Goal: Task Accomplishment & Management: Manage account settings

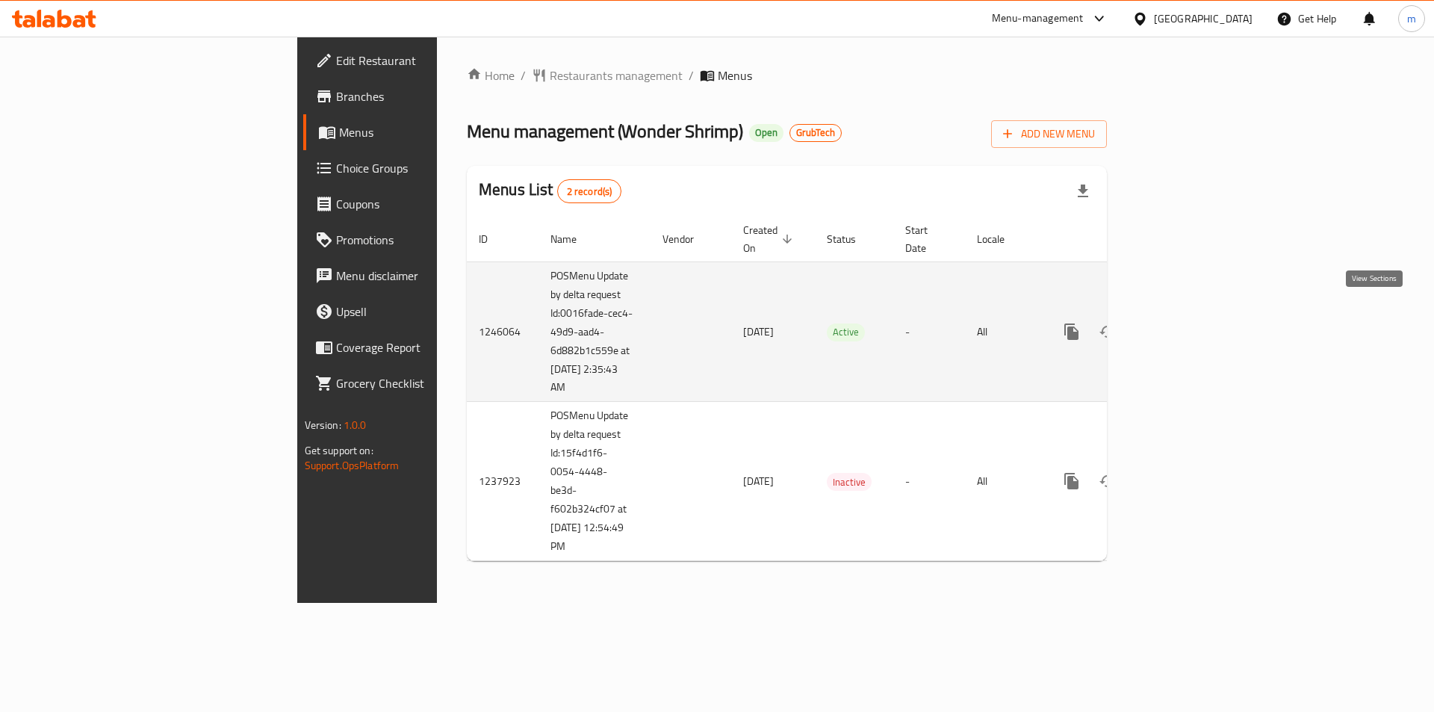
click at [1197, 317] on link "enhanced table" at bounding box center [1180, 332] width 36 height 36
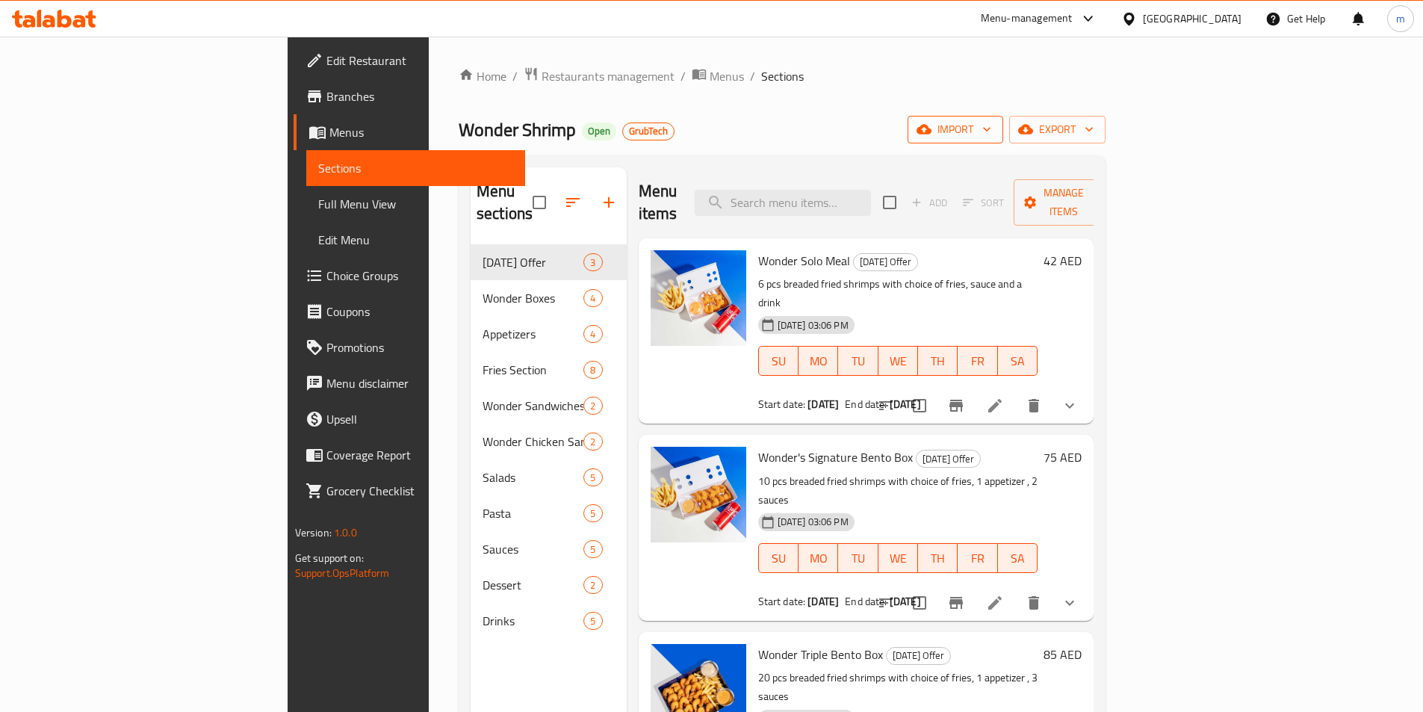
click at [994, 125] on icon "button" at bounding box center [986, 129] width 15 height 15
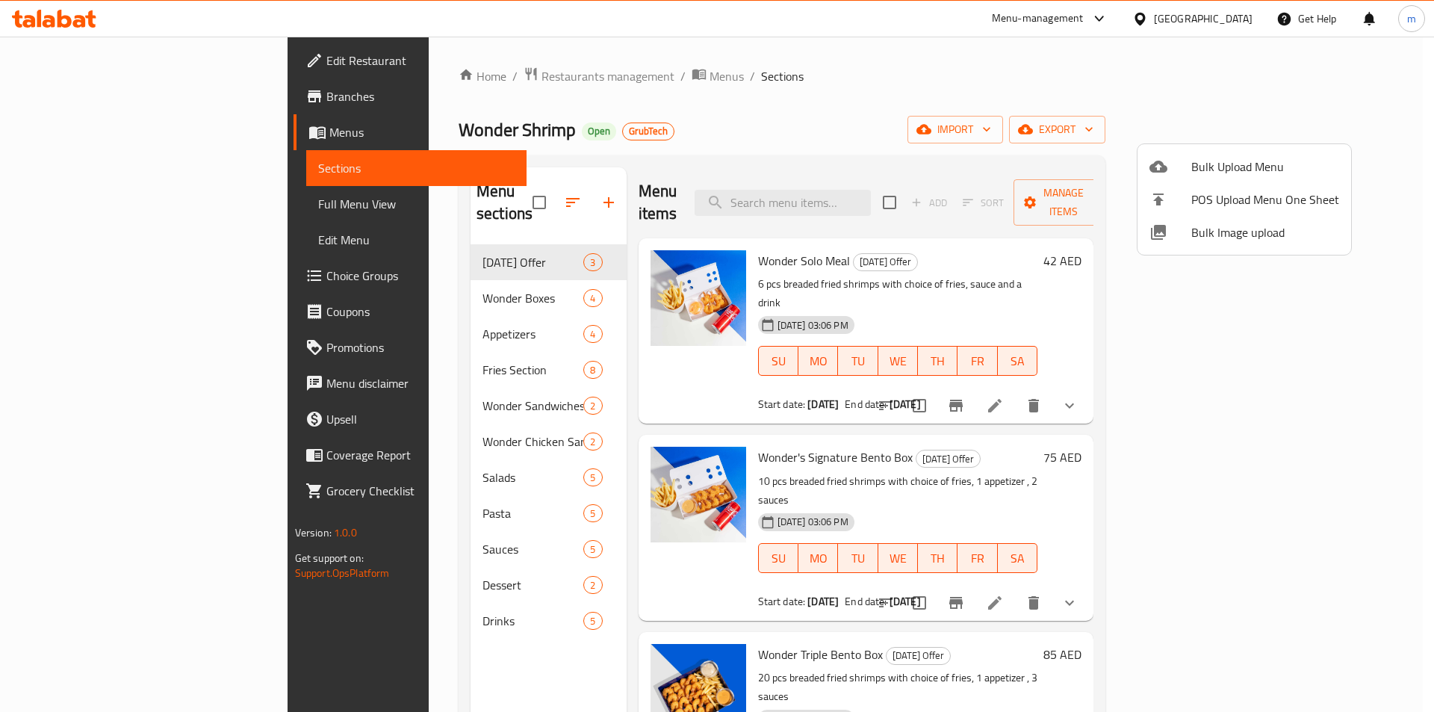
click at [1286, 106] on div at bounding box center [717, 356] width 1434 height 712
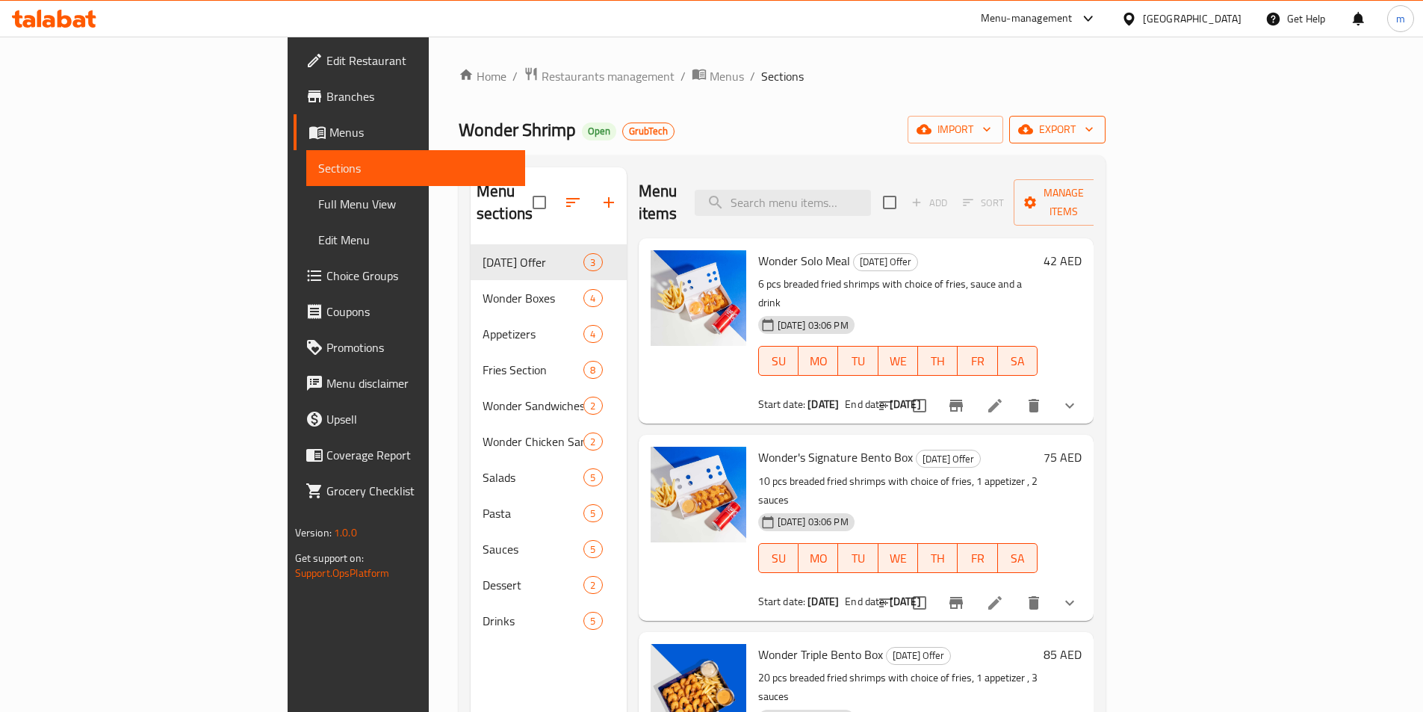
click at [1094, 123] on span "export" at bounding box center [1057, 129] width 72 height 19
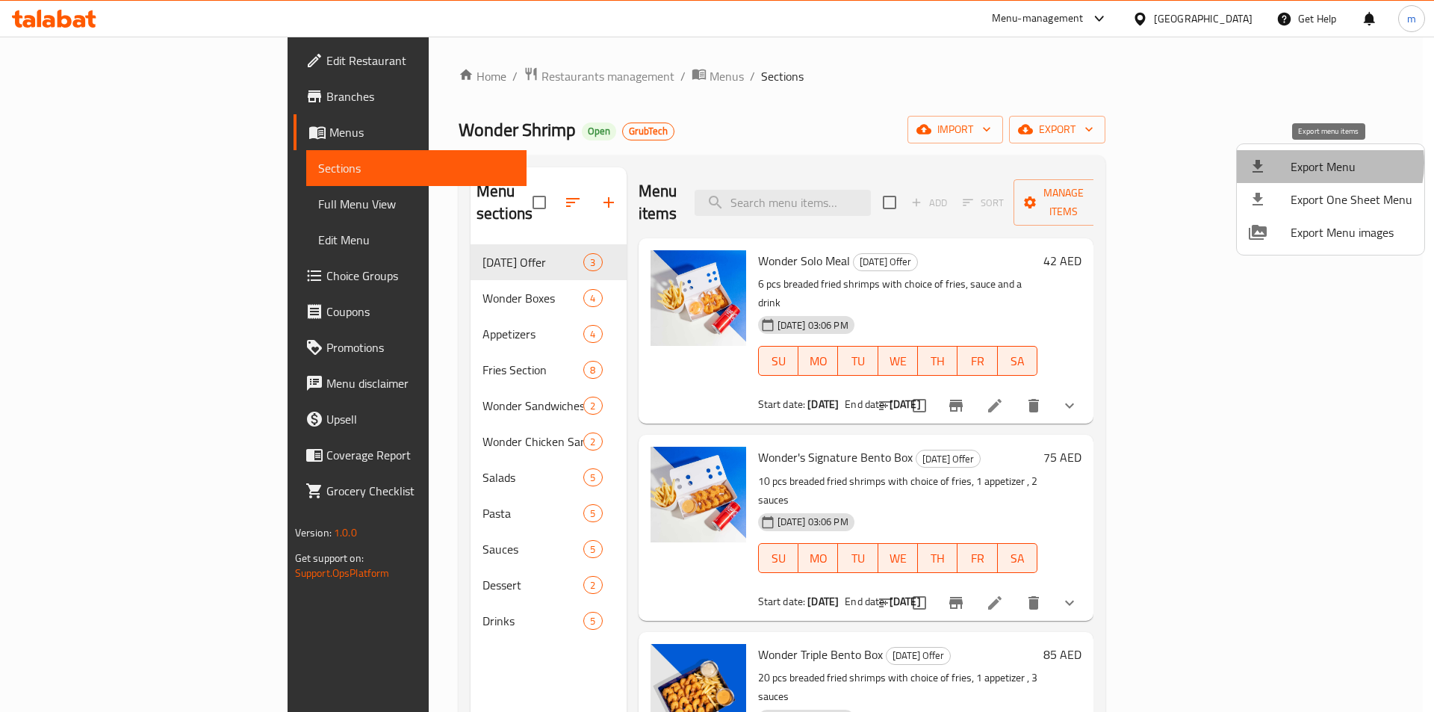
click at [1316, 163] on span "Export Menu" at bounding box center [1352, 167] width 122 height 18
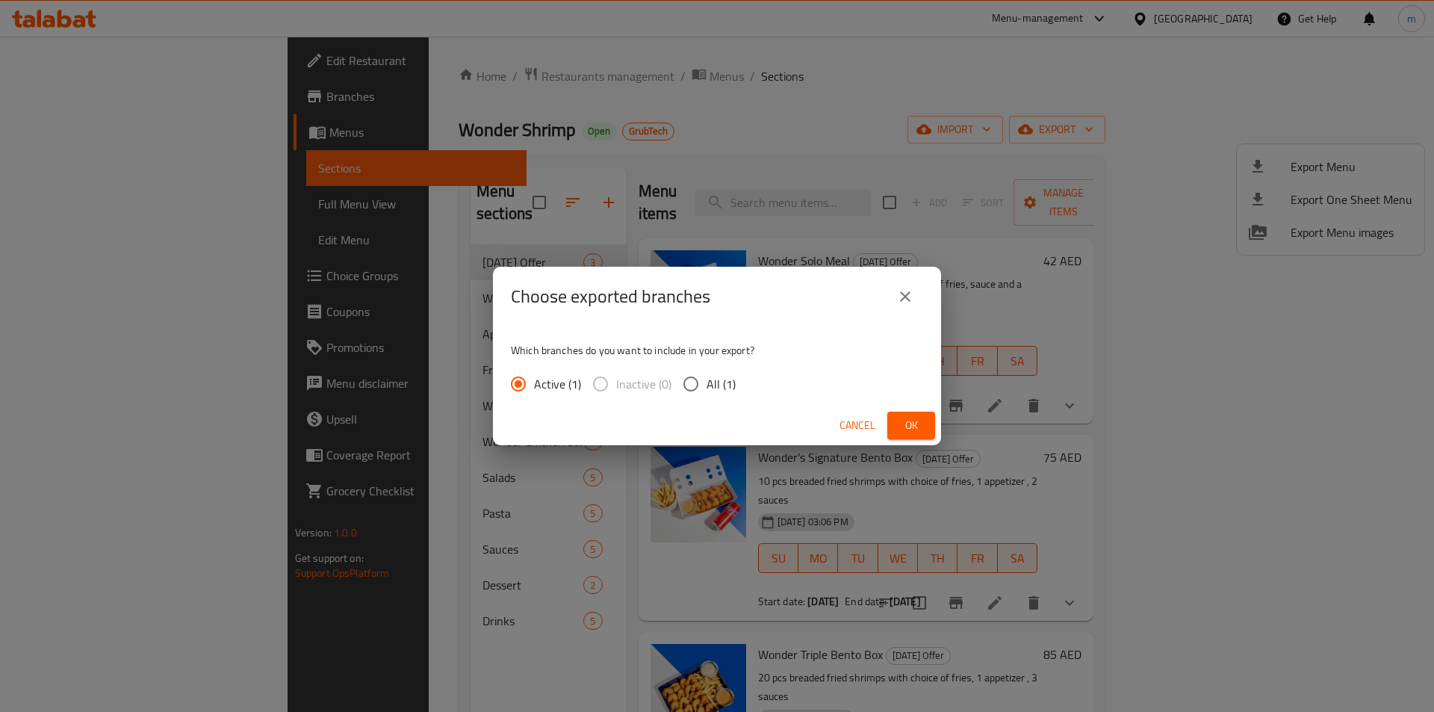
click at [698, 381] on input "All (1)" at bounding box center [690, 383] width 31 height 31
radio input "true"
click at [922, 433] on span "Ok" at bounding box center [911, 425] width 24 height 19
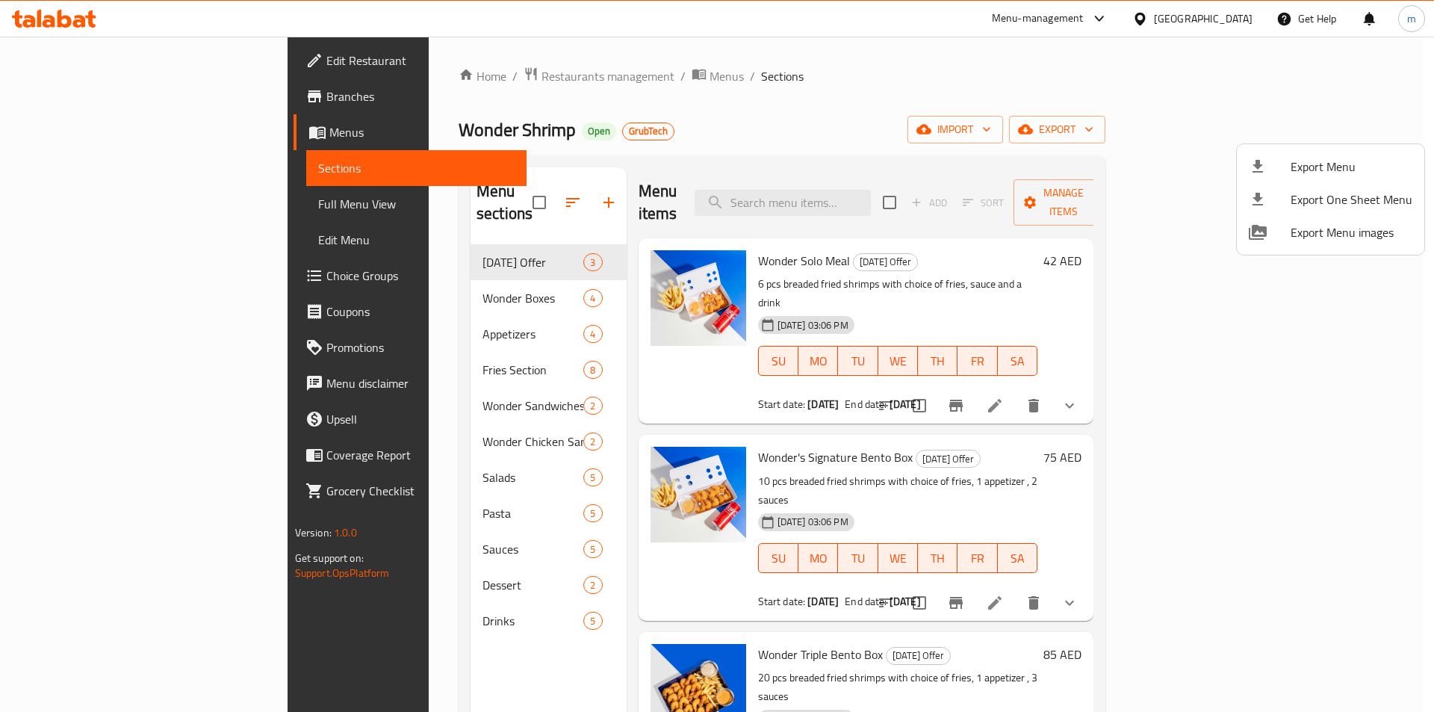
click at [66, 96] on div at bounding box center [717, 356] width 1434 height 712
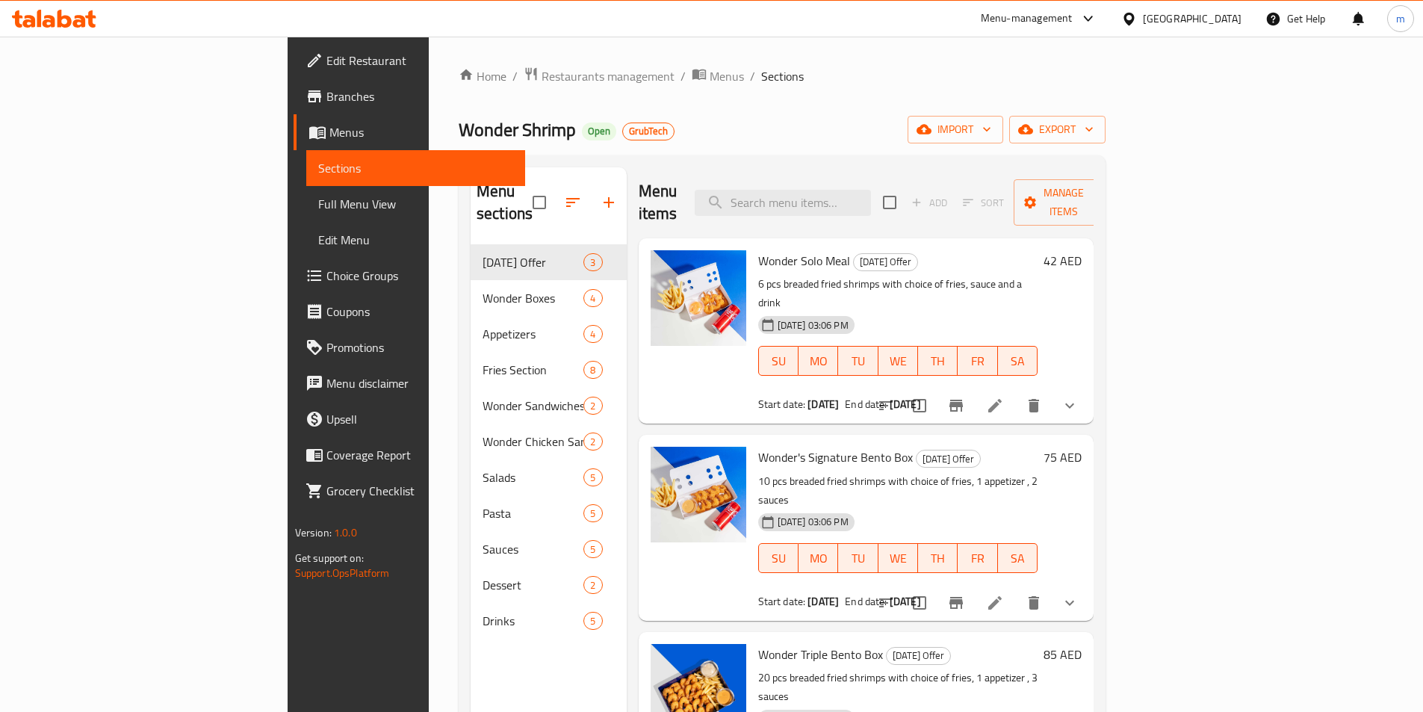
click at [326, 95] on span "Branches" at bounding box center [419, 96] width 187 height 18
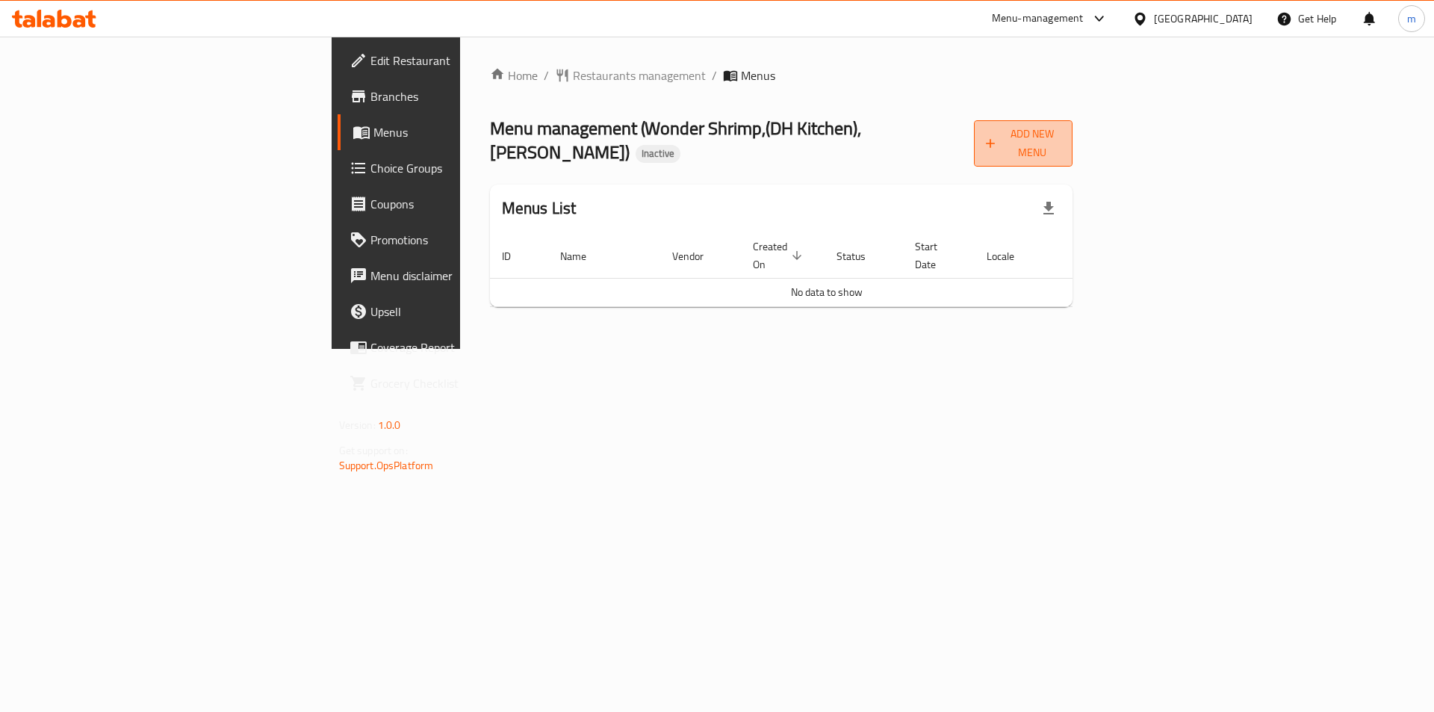
click at [1061, 138] on span "Add New Menu" at bounding box center [1023, 143] width 75 height 37
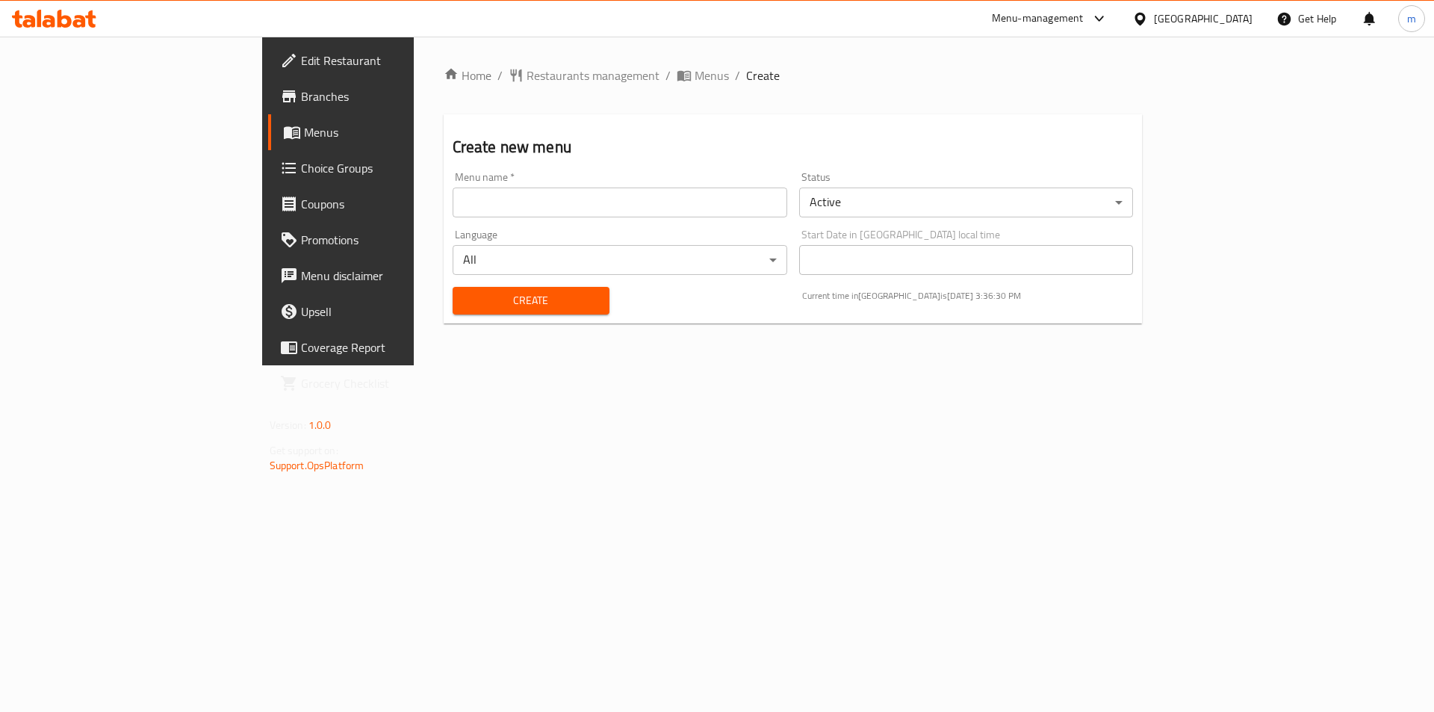
click at [453, 199] on input "text" at bounding box center [620, 202] width 335 height 30
type input "[DATE]"
click at [465, 307] on span "Create" at bounding box center [531, 300] width 133 height 19
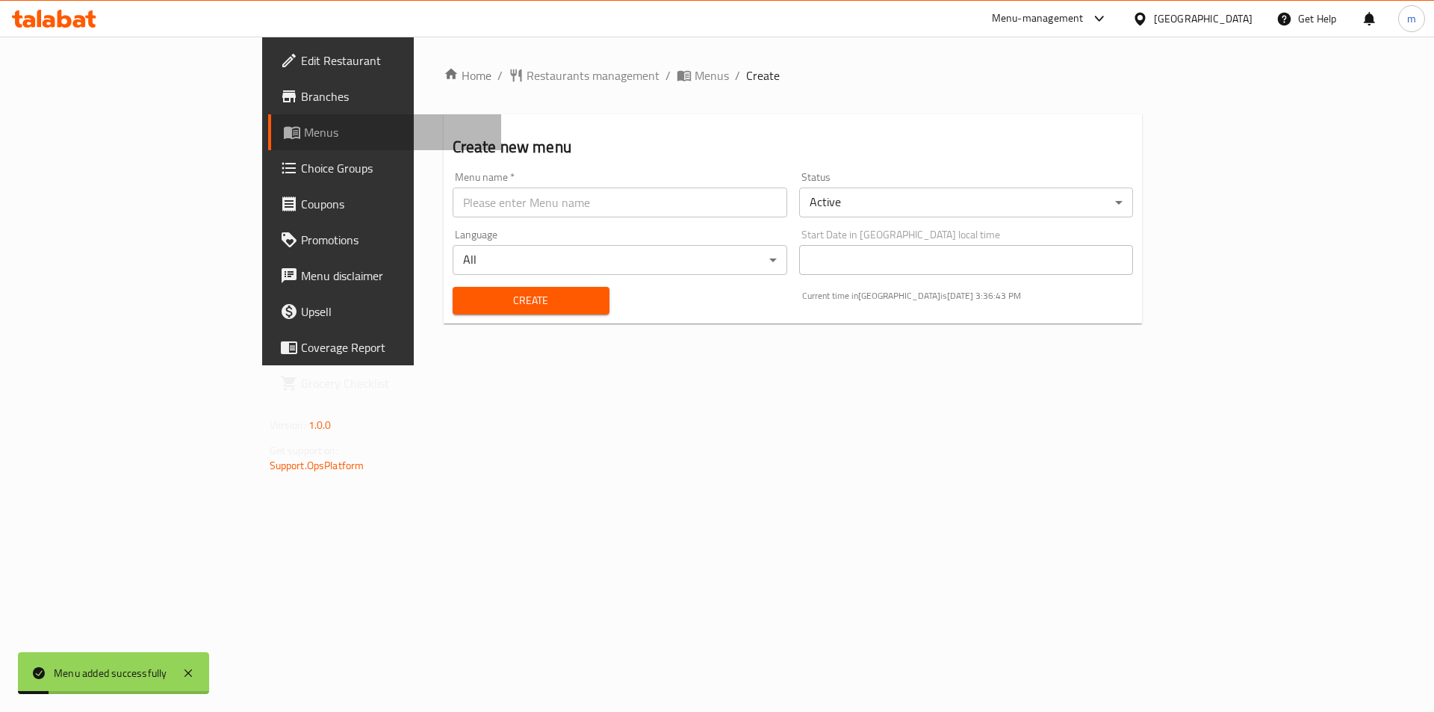
click at [304, 131] on span "Menus" at bounding box center [397, 132] width 186 height 18
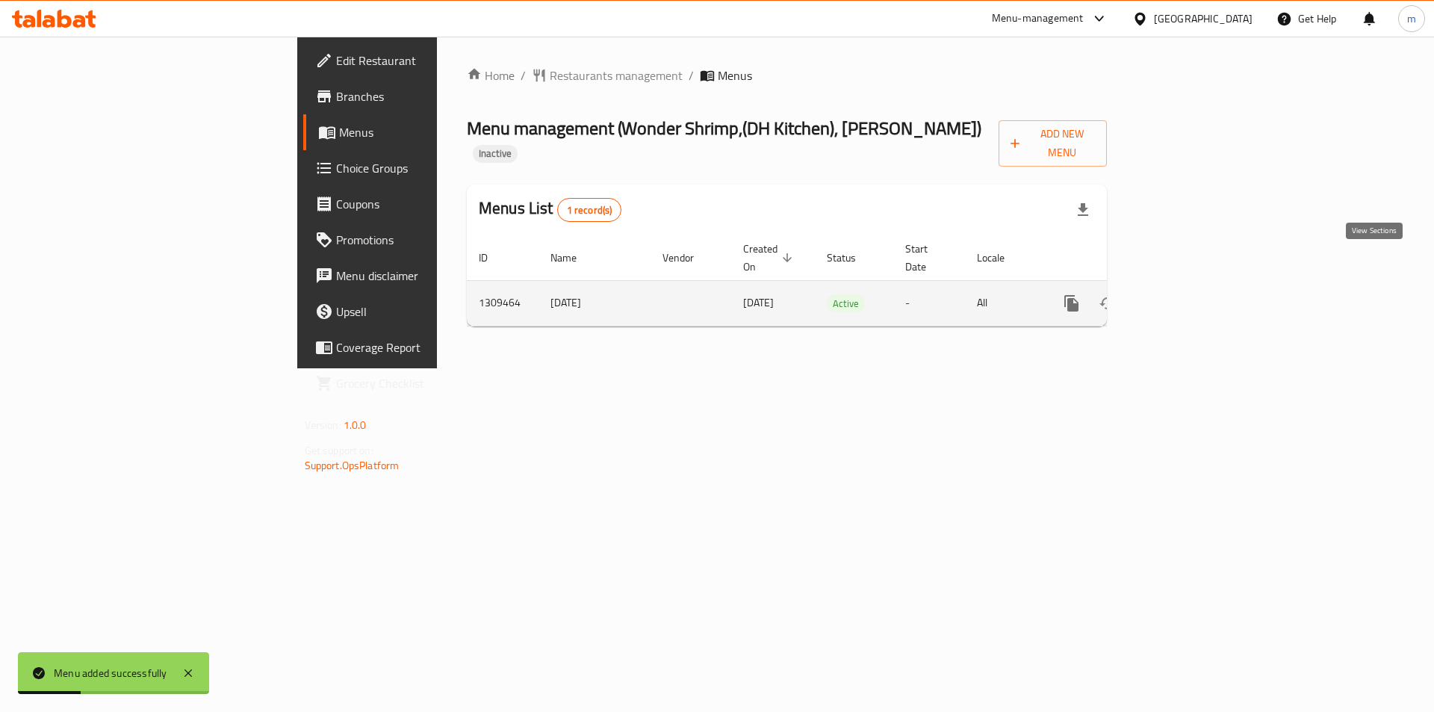
click at [1186, 297] on icon "enhanced table" at bounding box center [1179, 303] width 13 height 13
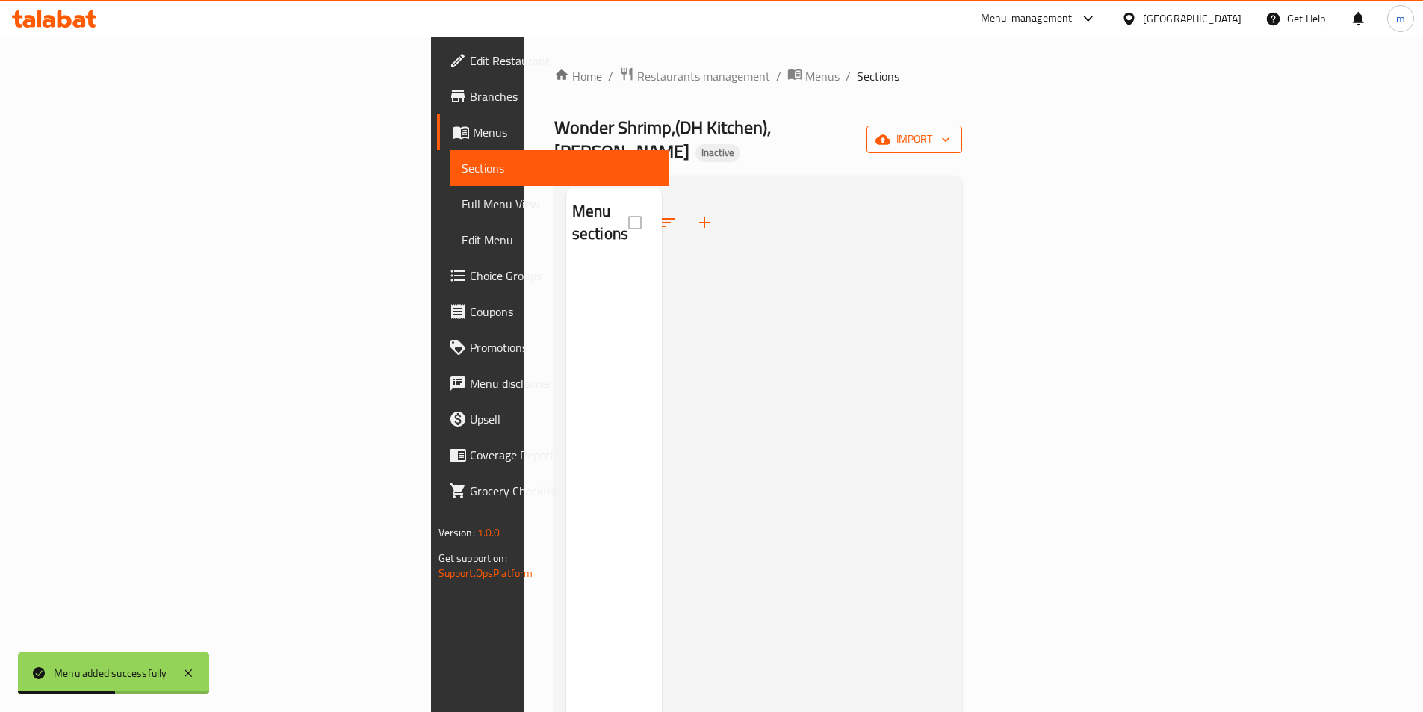
click at [950, 130] on span "import" at bounding box center [914, 139] width 72 height 19
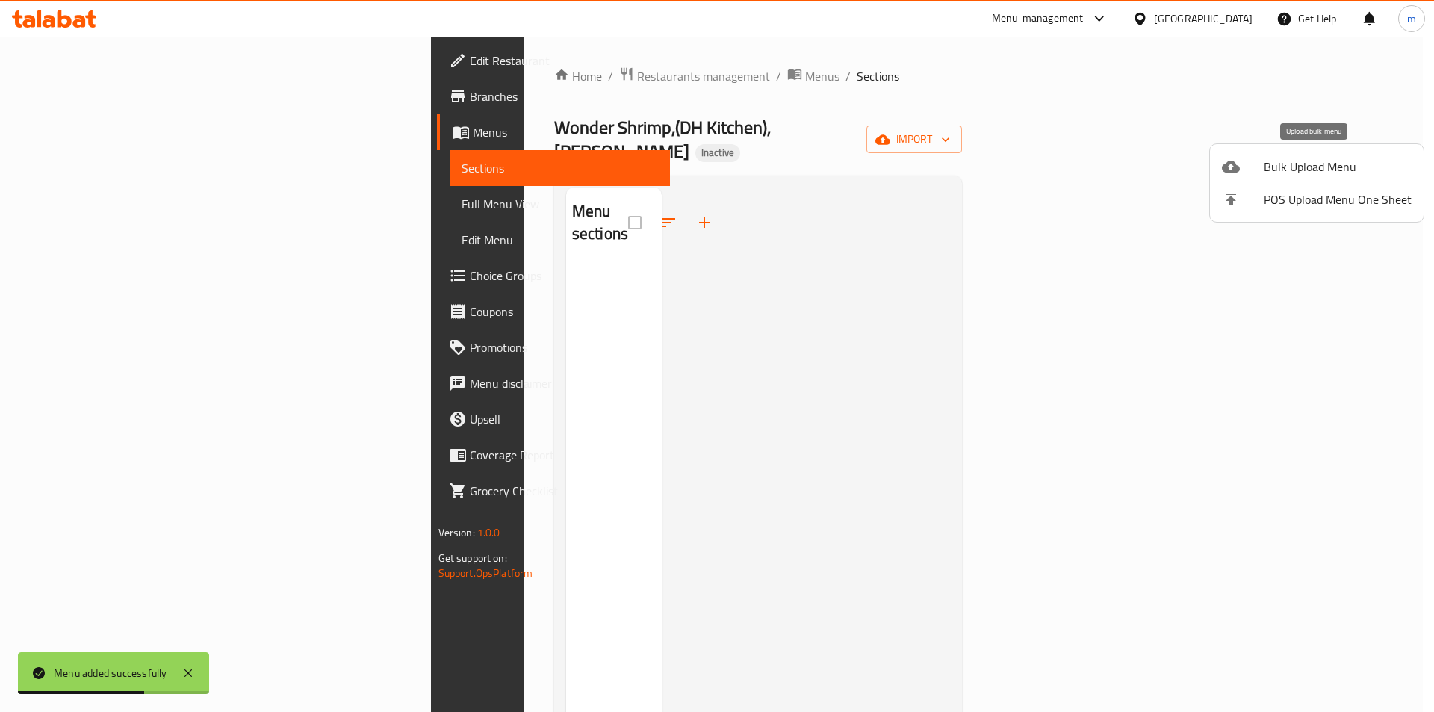
click at [1310, 174] on span "Bulk Upload Menu" at bounding box center [1338, 167] width 148 height 18
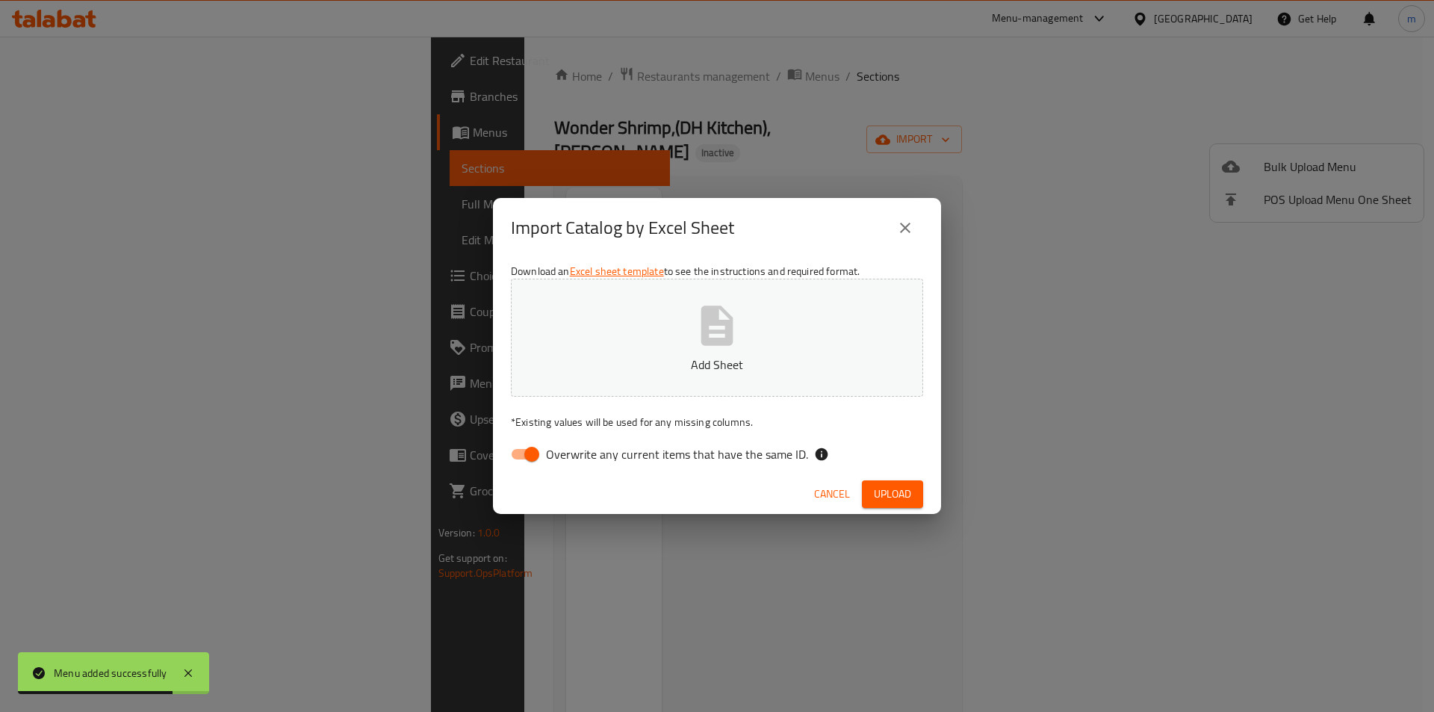
click at [516, 466] on input "Overwrite any current items that have the same ID." at bounding box center [531, 454] width 85 height 28
checkbox input "false"
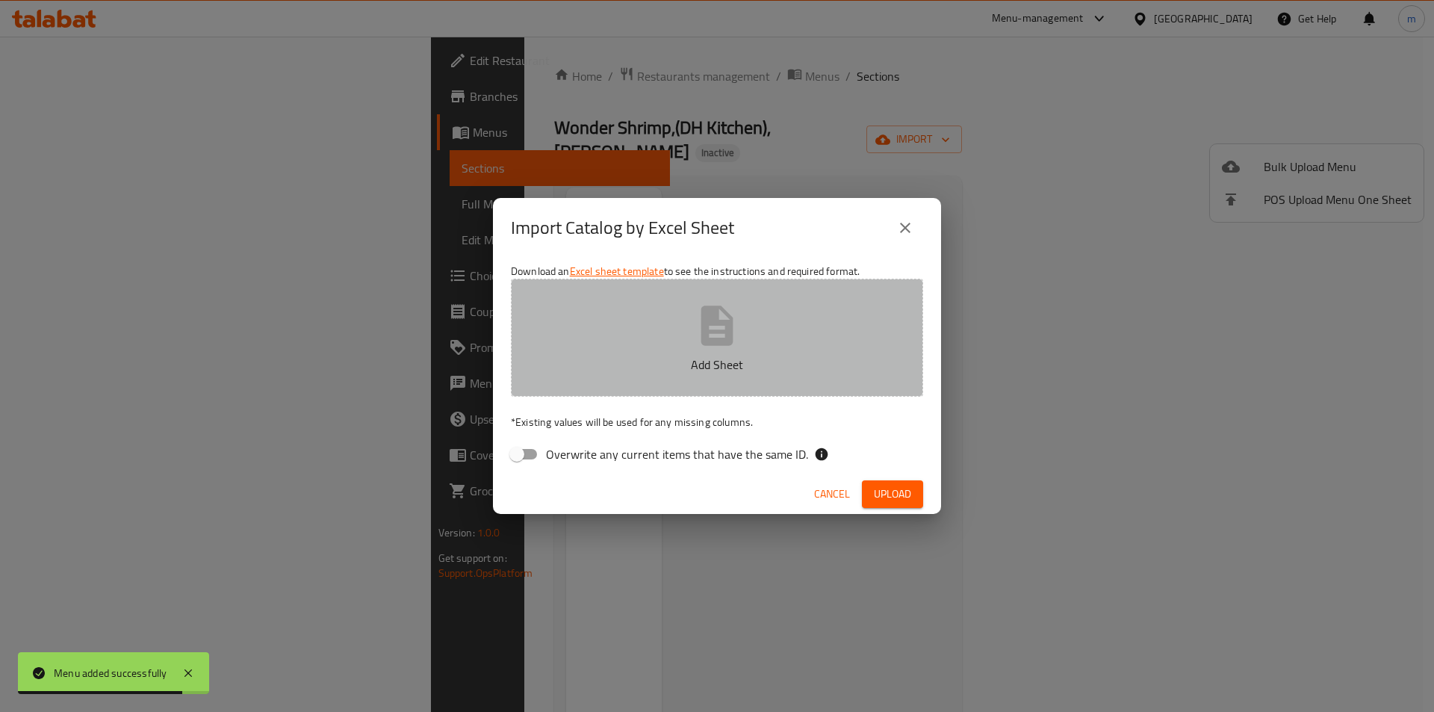
click at [723, 325] on icon "button" at bounding box center [717, 326] width 32 height 40
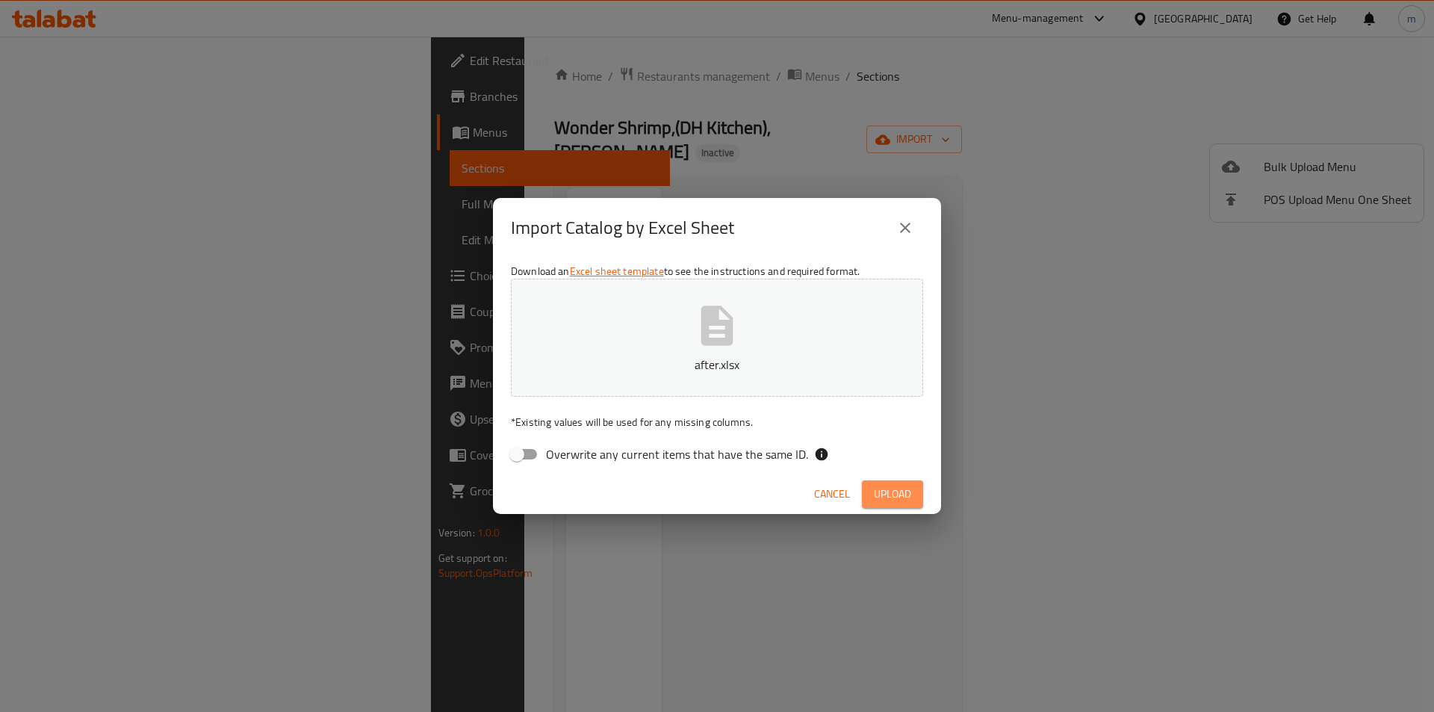
click at [906, 491] on span "Upload" at bounding box center [892, 494] width 37 height 19
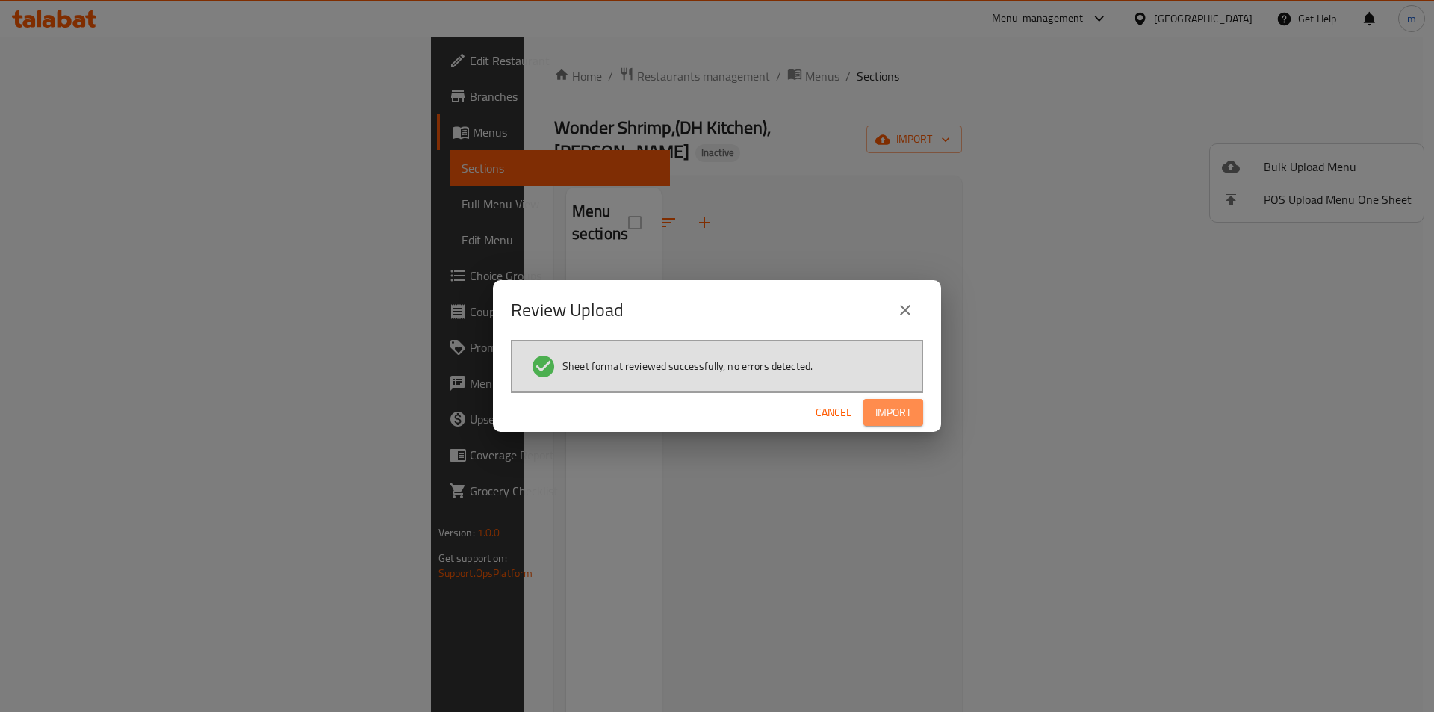
click at [900, 409] on span "Import" at bounding box center [893, 412] width 36 height 19
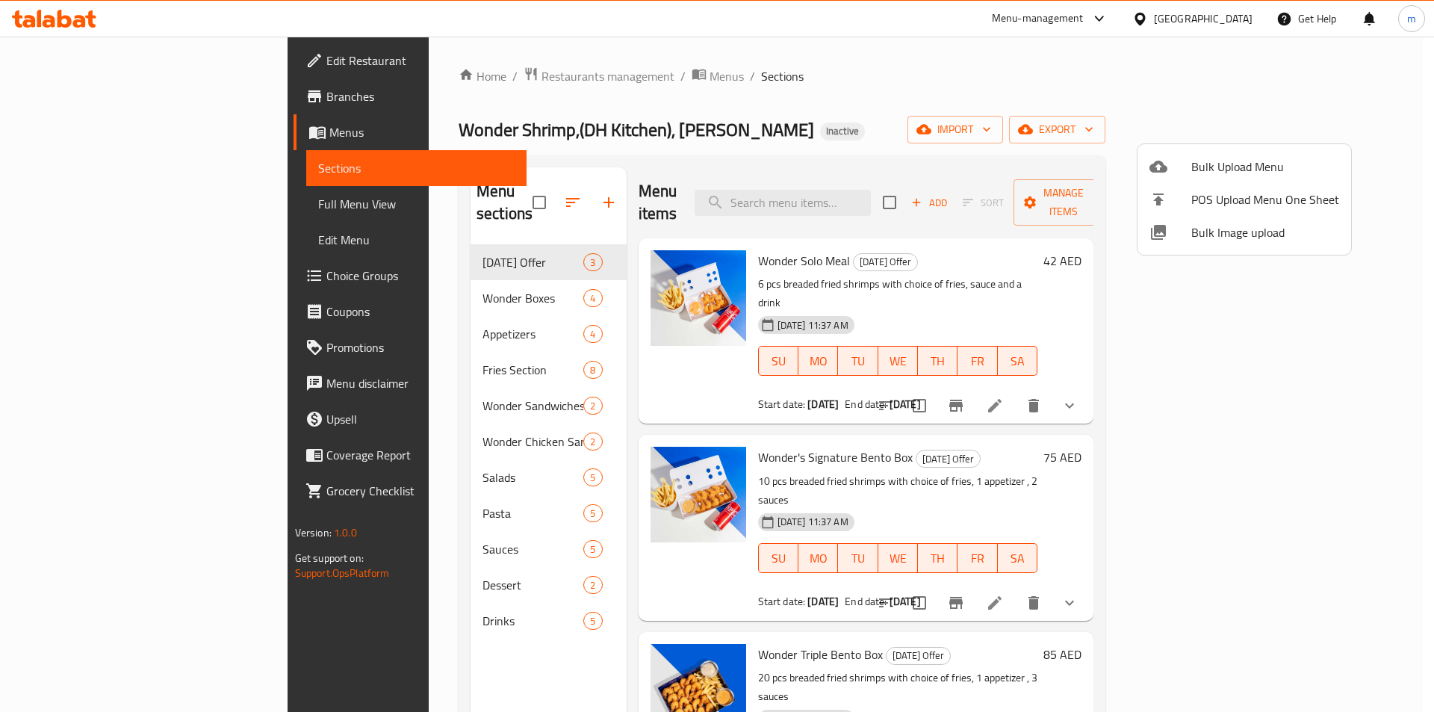
click at [67, 96] on div at bounding box center [717, 356] width 1434 height 712
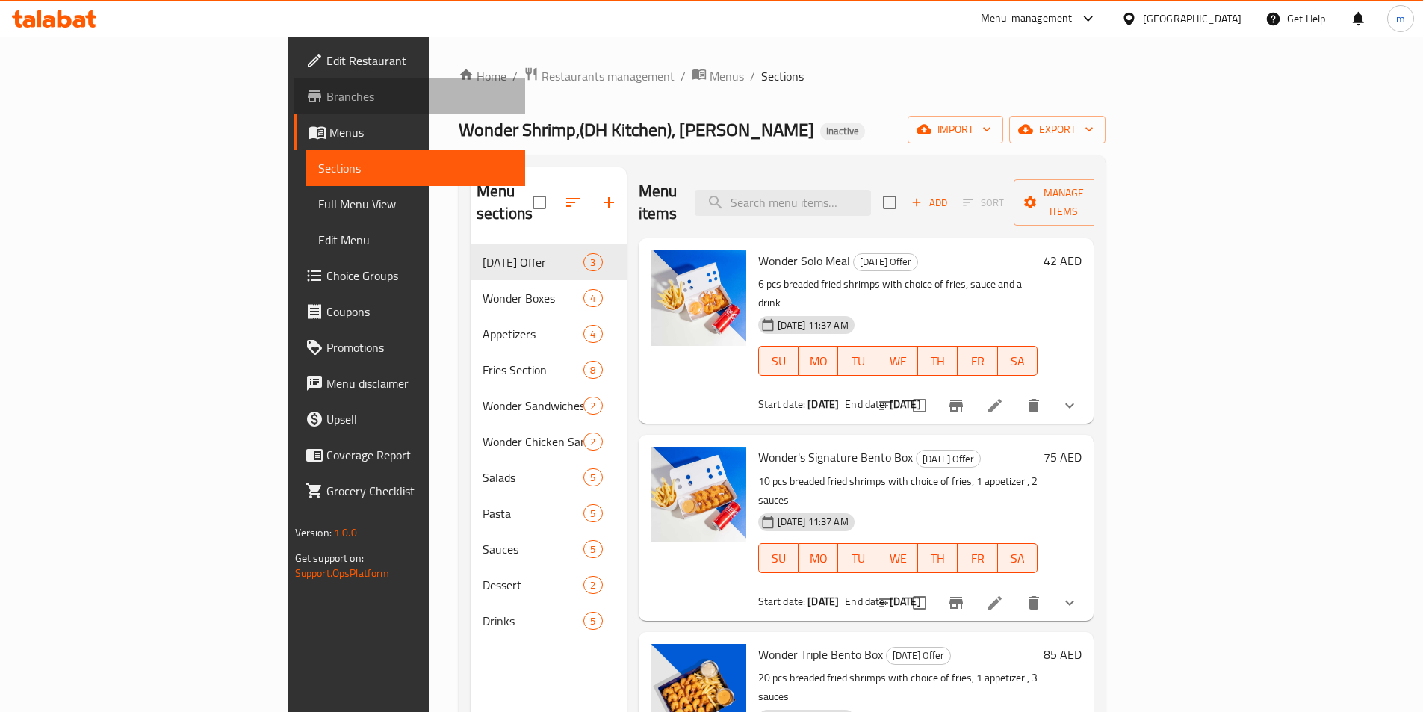
click at [326, 96] on span "Branches" at bounding box center [419, 96] width 187 height 18
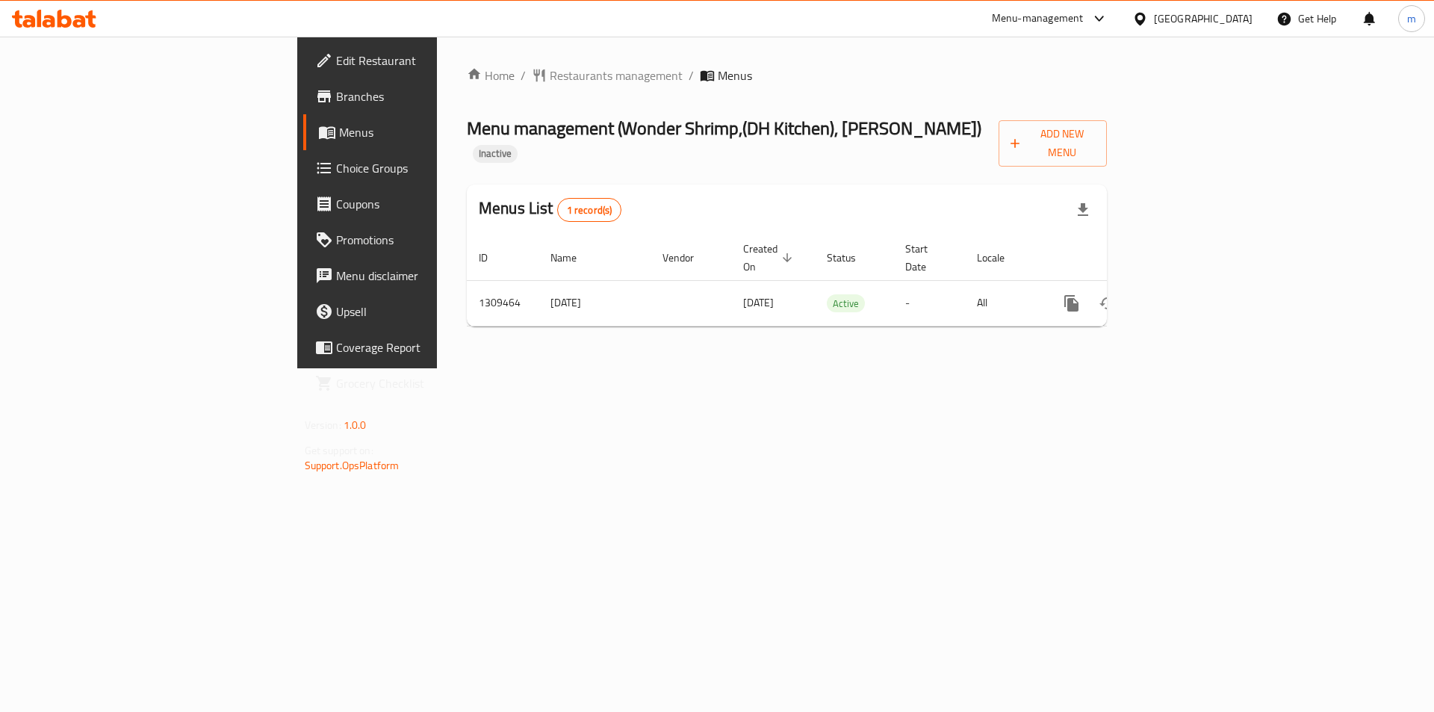
click at [336, 104] on span "Branches" at bounding box center [430, 96] width 189 height 18
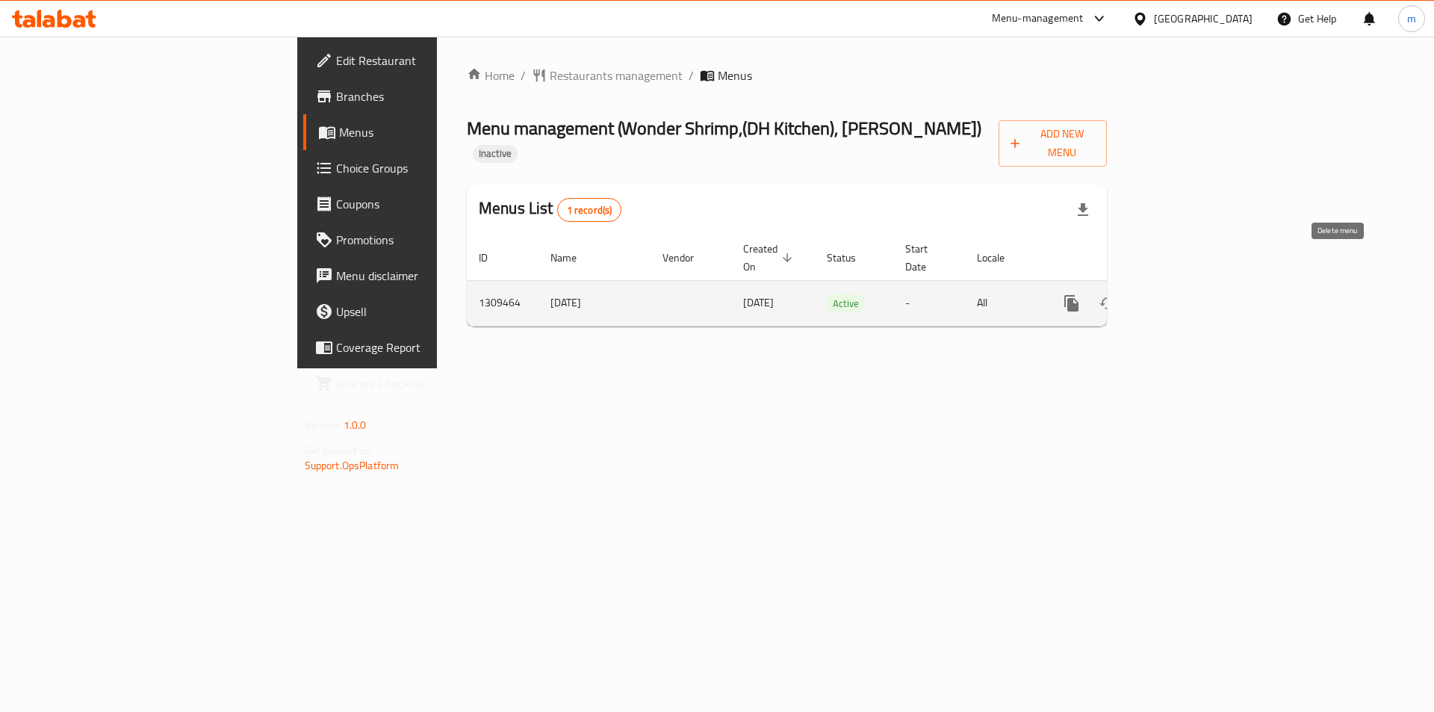
click at [1149, 297] on icon "enhanced table" at bounding box center [1143, 303] width 10 height 13
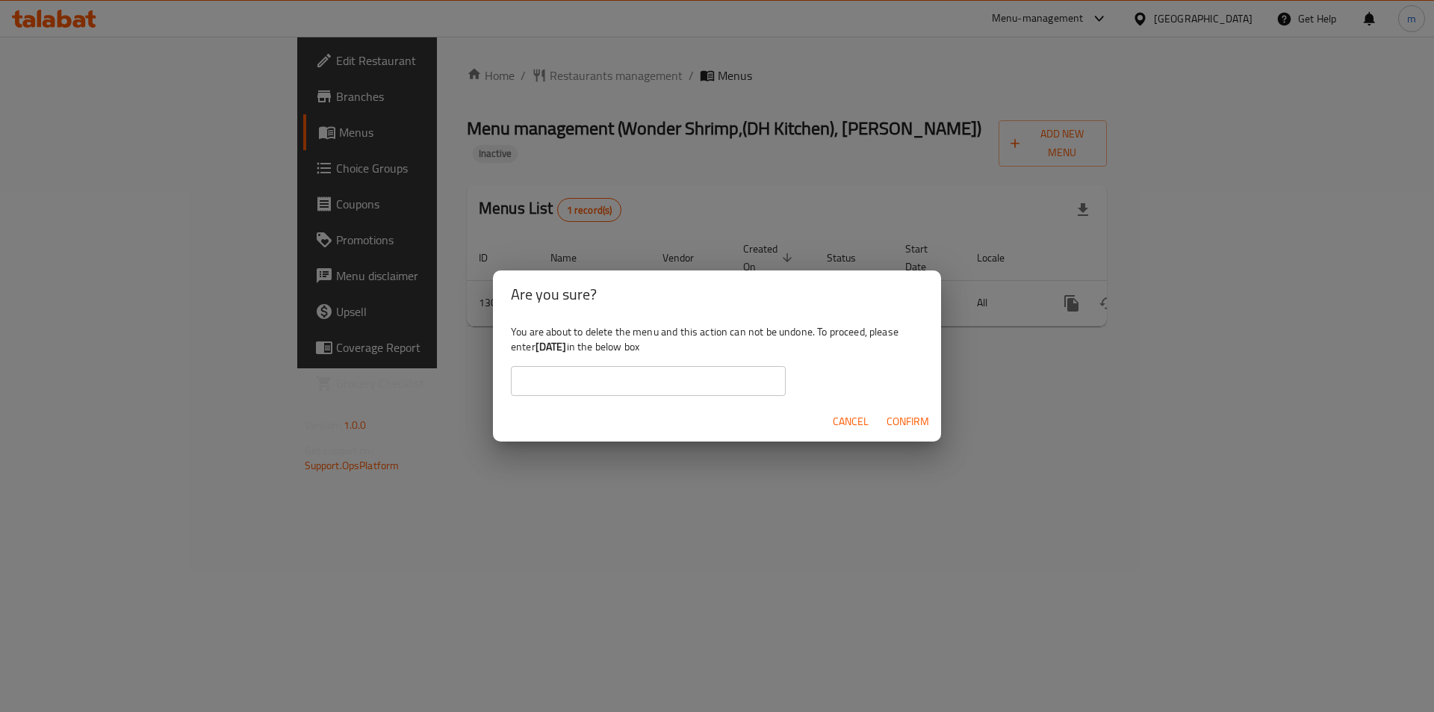
click at [710, 389] on input "text" at bounding box center [648, 381] width 275 height 30
type input "[DATE]"
click at [904, 420] on span "Confirm" at bounding box center [908, 421] width 43 height 19
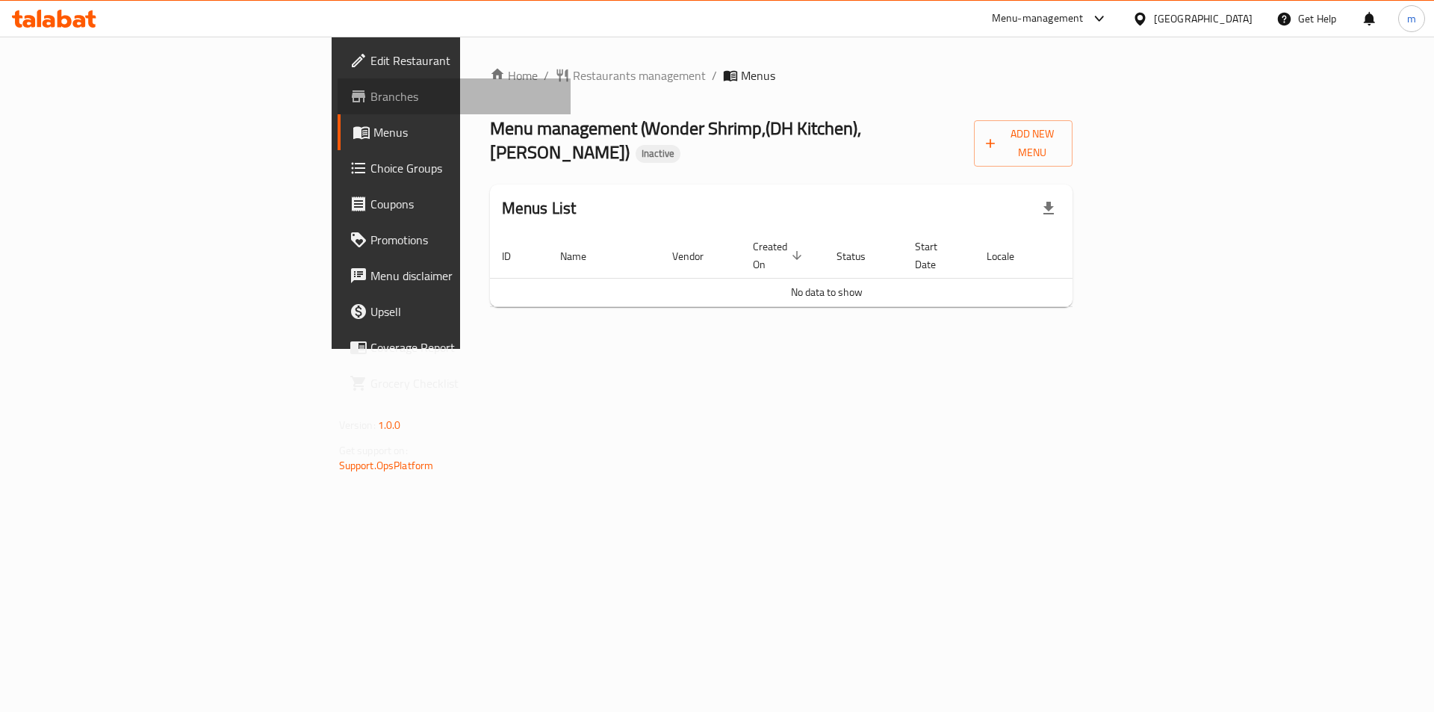
click at [371, 103] on span "Branches" at bounding box center [465, 96] width 189 height 18
click at [371, 102] on span "Branches" at bounding box center [465, 96] width 189 height 18
click at [52, 20] on icon at bounding box center [49, 21] width 13 height 13
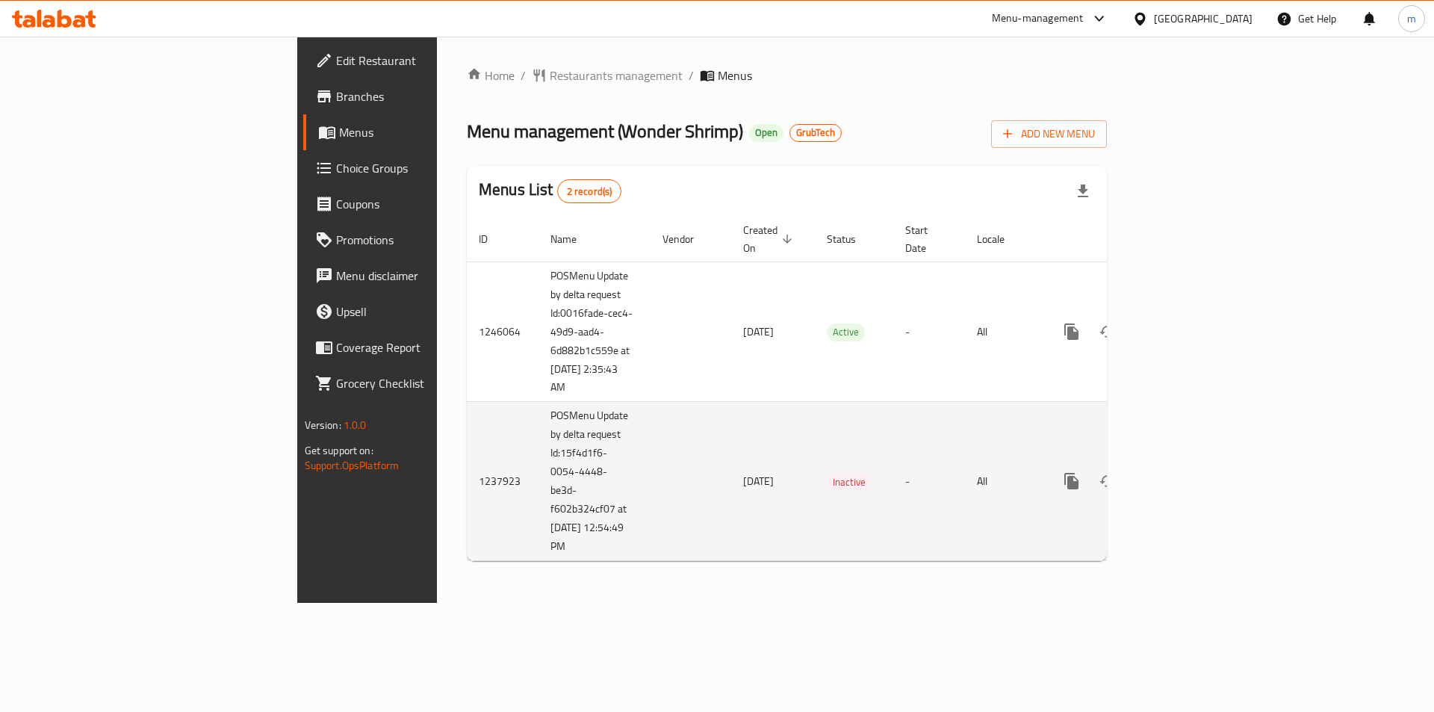
drag, startPoint x: 435, startPoint y: 633, endPoint x: 796, endPoint y: 476, distance: 394.1
click at [437, 603] on div "Home / Restaurants management / Menus Menu management ( Wonder Shrimp ) Open Gr…" at bounding box center [787, 320] width 700 height 566
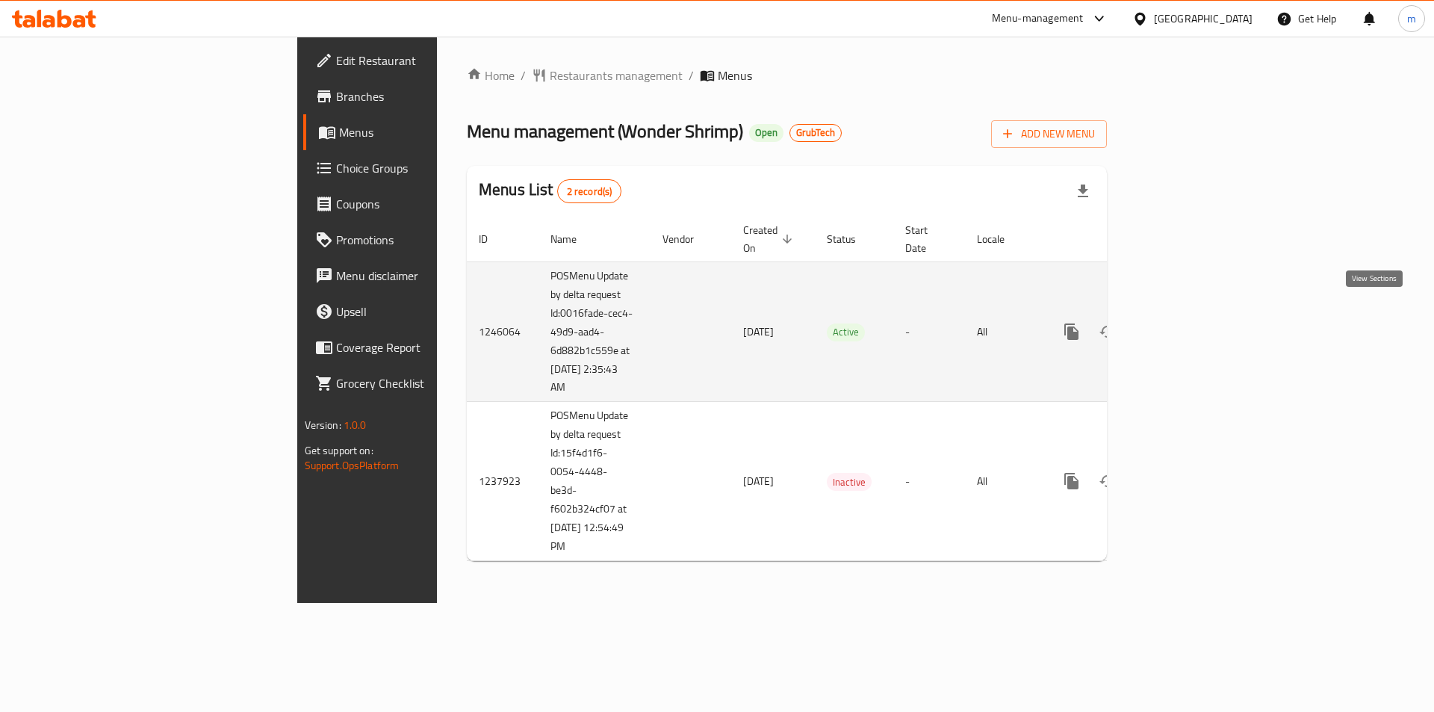
click at [1188, 323] on icon "enhanced table" at bounding box center [1180, 332] width 18 height 18
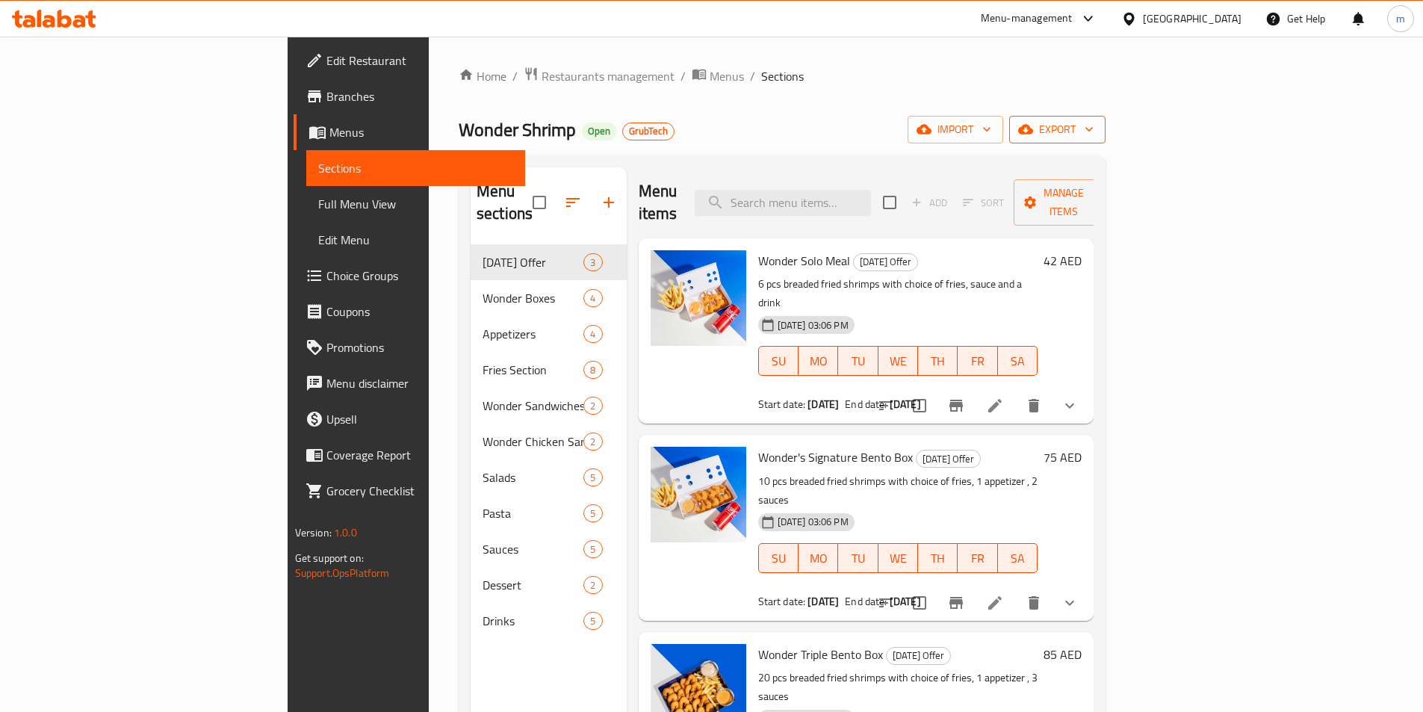
click at [1094, 128] on span "export" at bounding box center [1057, 129] width 72 height 19
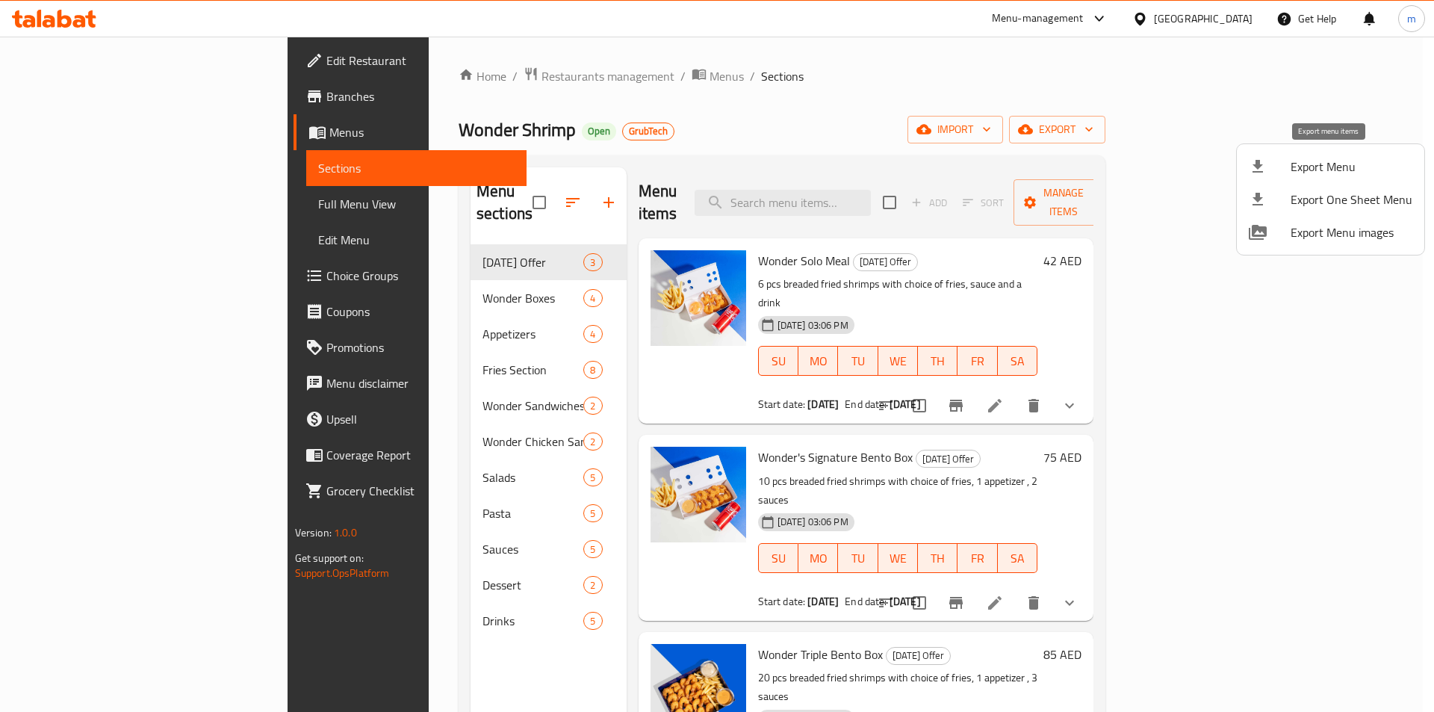
click at [1318, 167] on span "Export Menu" at bounding box center [1352, 167] width 122 height 18
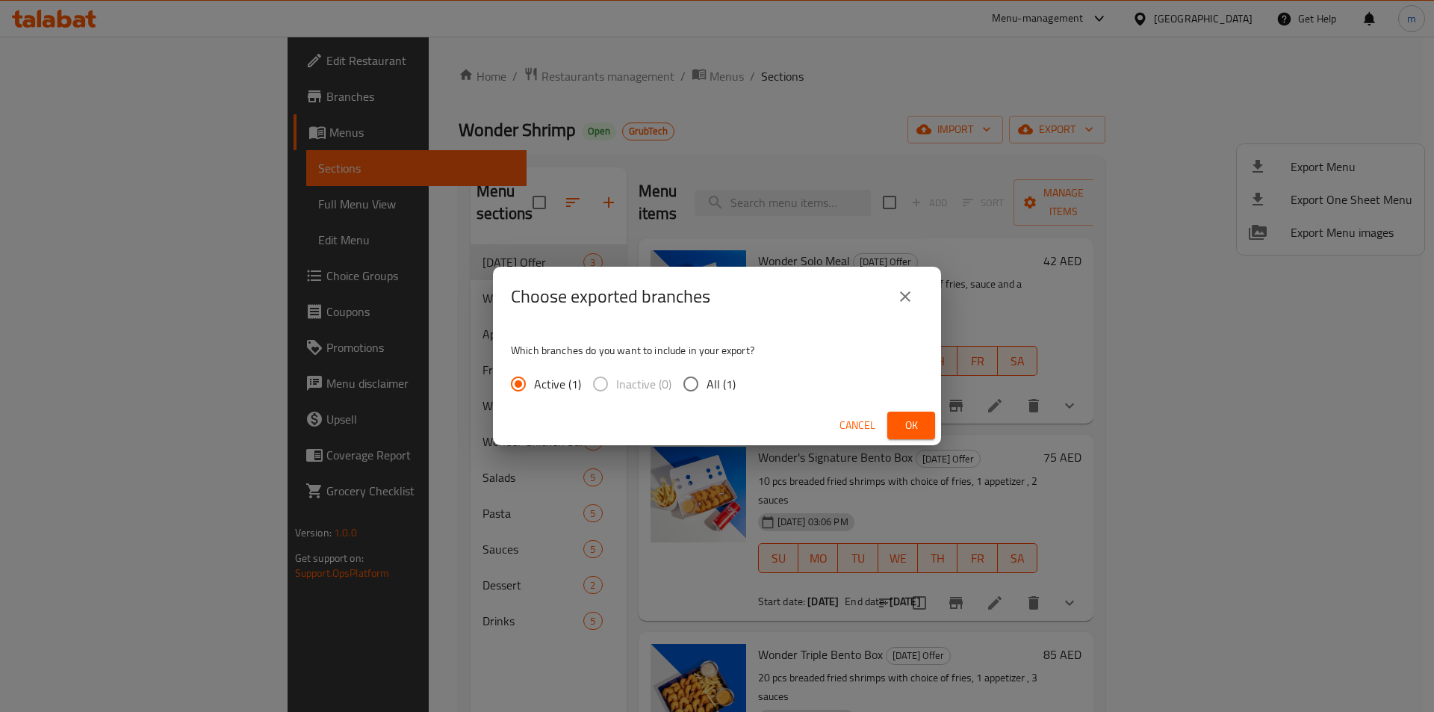
click at [701, 383] on input "All (1)" at bounding box center [690, 383] width 31 height 31
radio input "true"
click at [917, 426] on span "Ok" at bounding box center [911, 425] width 24 height 19
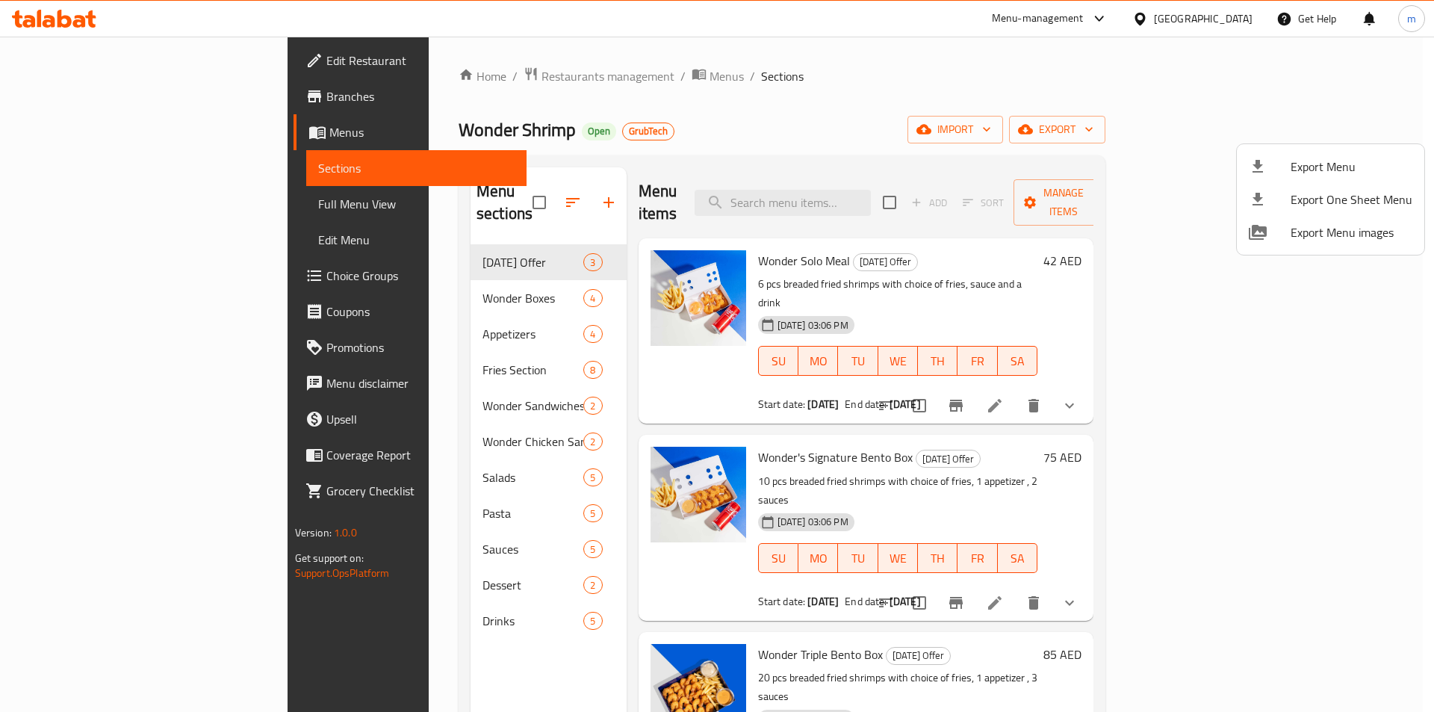
click at [76, 60] on div at bounding box center [717, 356] width 1434 height 712
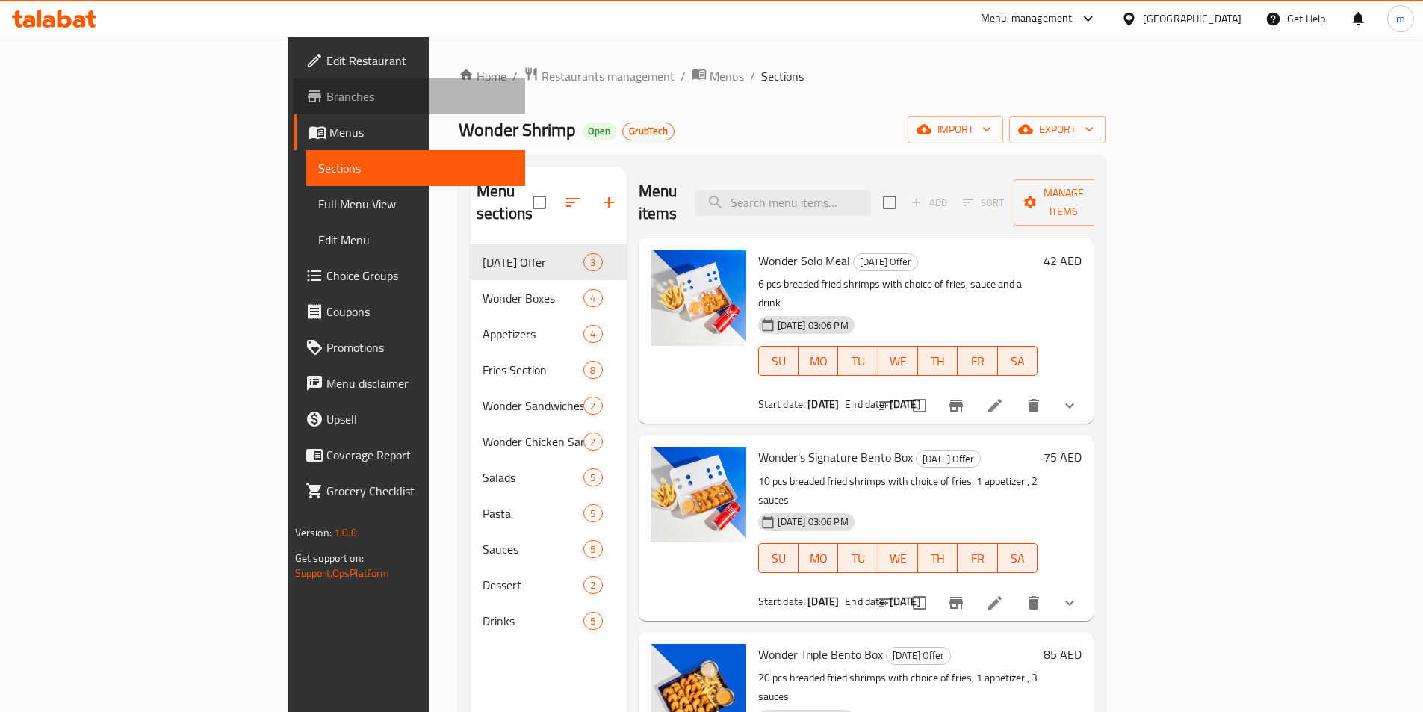
click at [326, 92] on span "Branches" at bounding box center [419, 96] width 187 height 18
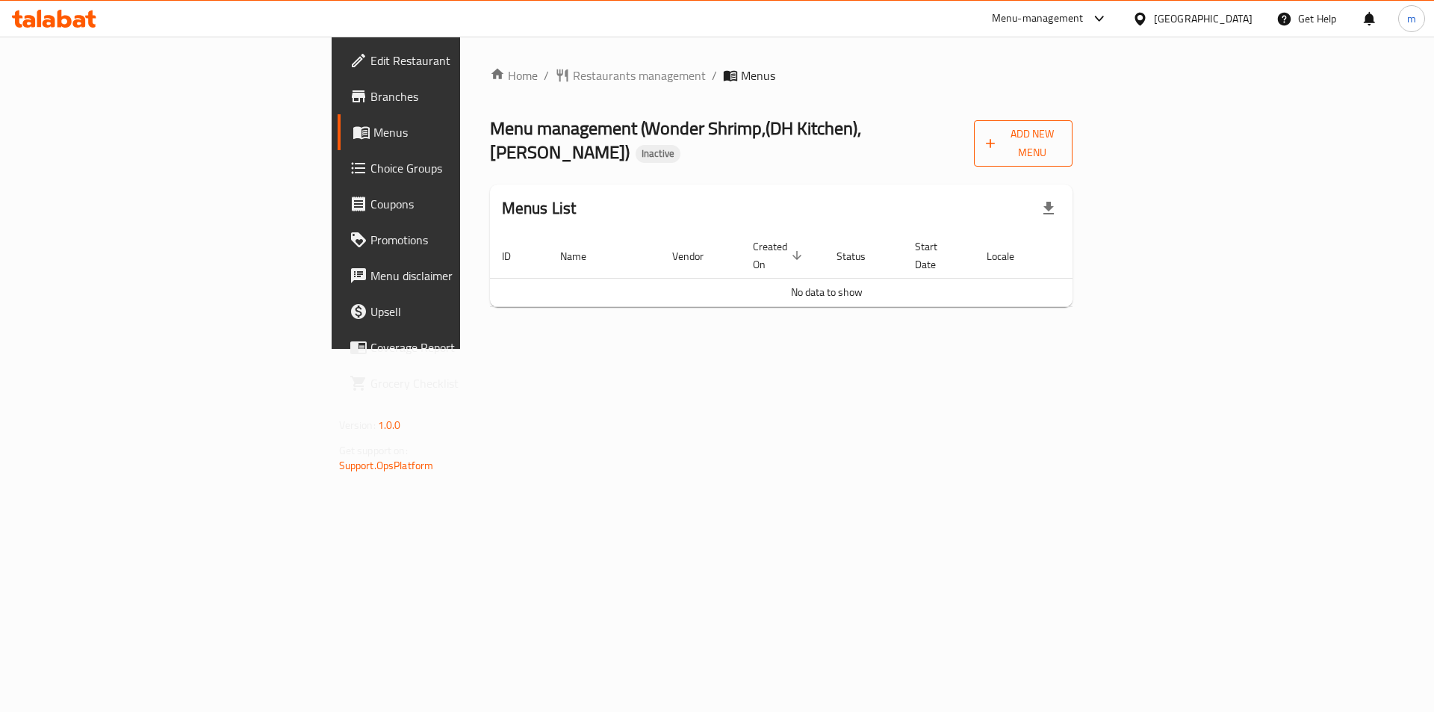
click at [1061, 134] on span "Add New Menu" at bounding box center [1023, 143] width 75 height 37
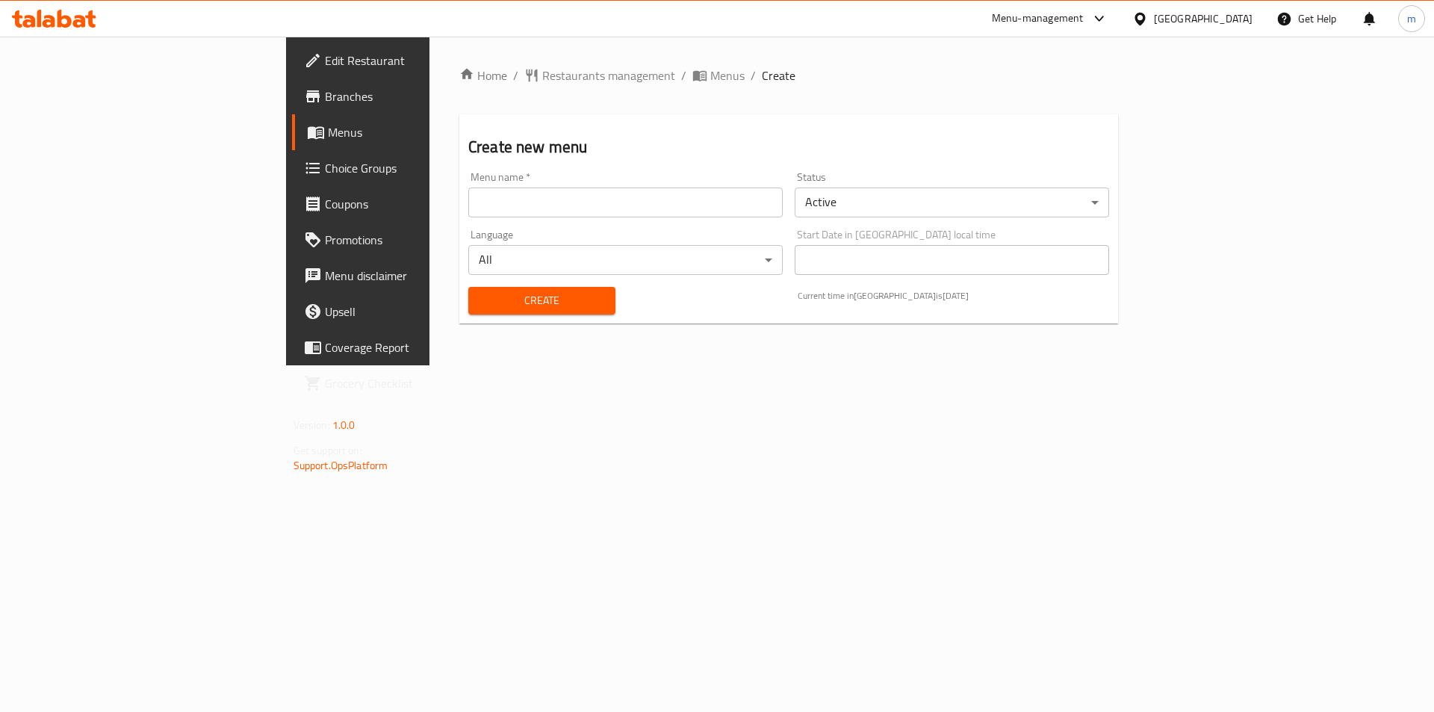
click at [513, 204] on input "text" at bounding box center [625, 202] width 314 height 30
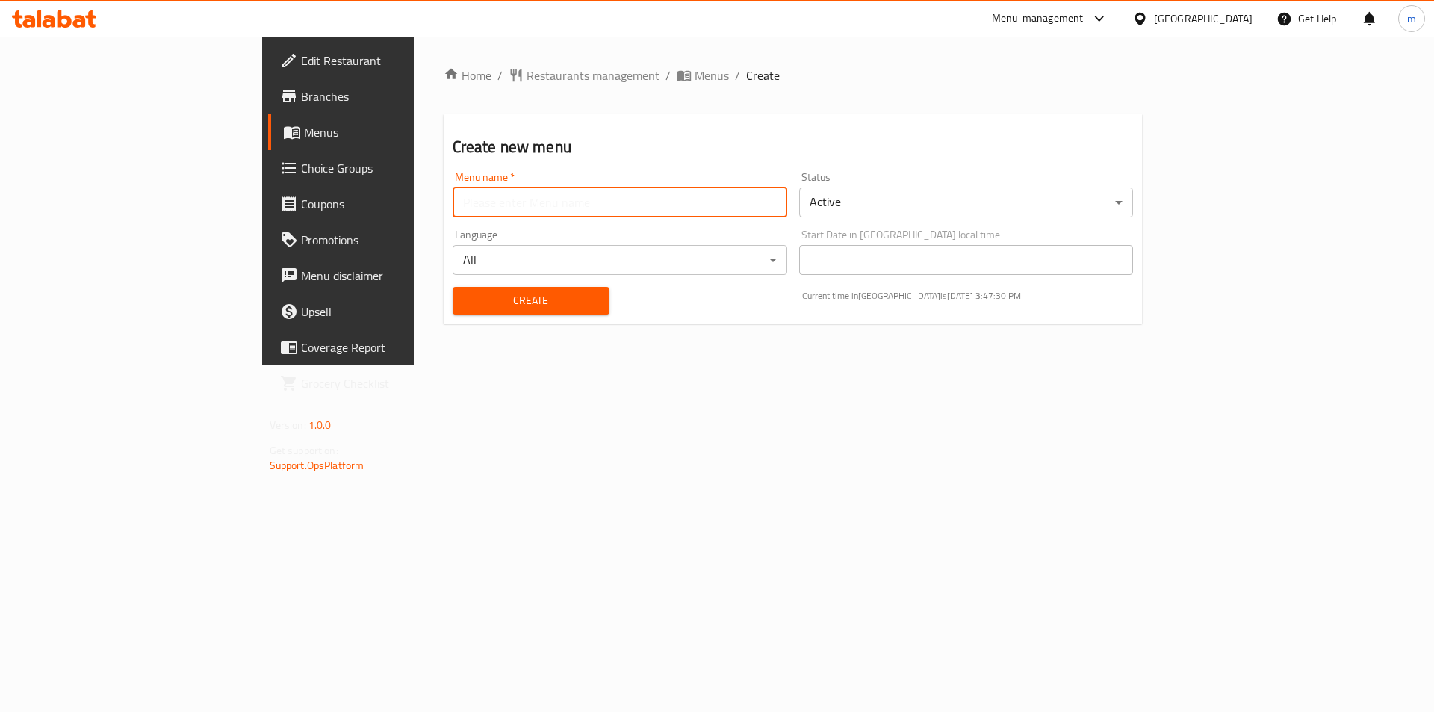
type input "[DATE]"
click at [465, 302] on span "Create" at bounding box center [531, 300] width 133 height 19
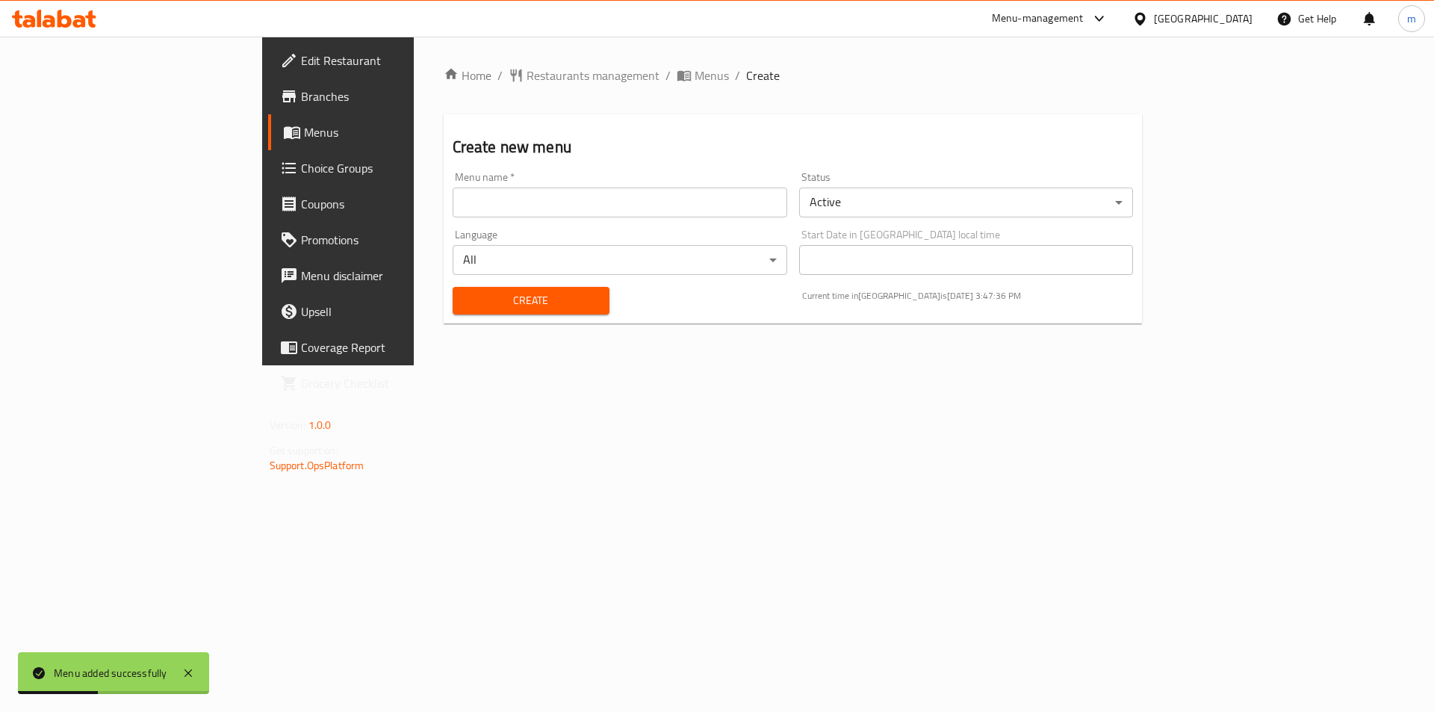
click at [304, 129] on span "Menus" at bounding box center [397, 132] width 186 height 18
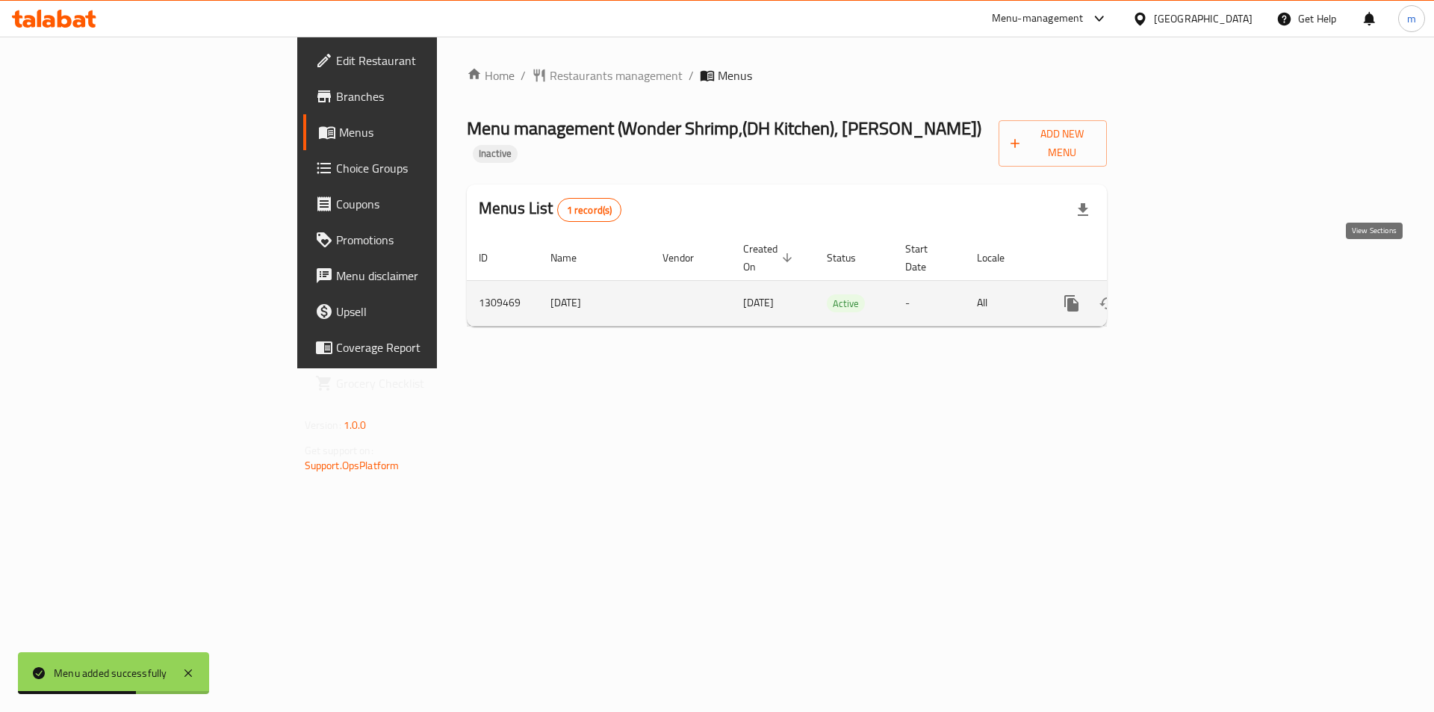
click at [1188, 294] on icon "enhanced table" at bounding box center [1180, 303] width 18 height 18
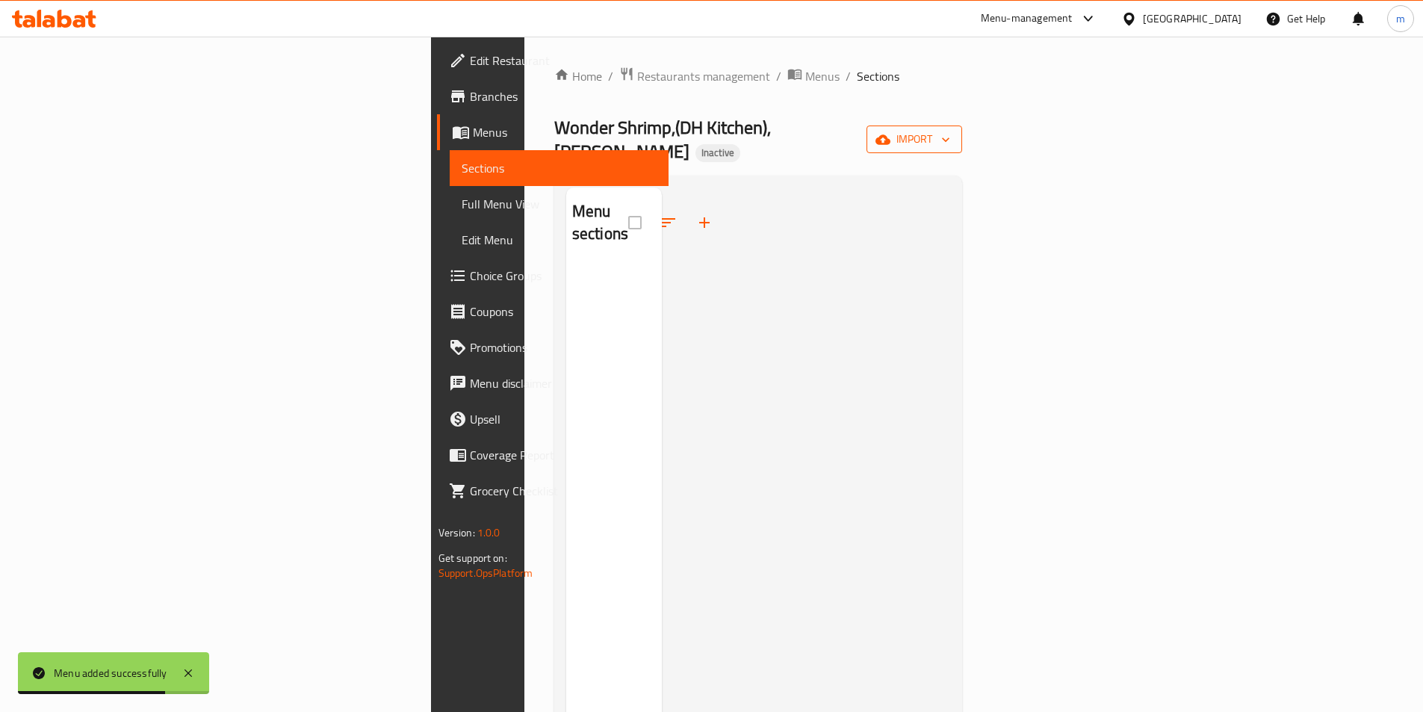
click at [950, 134] on span "import" at bounding box center [914, 139] width 72 height 19
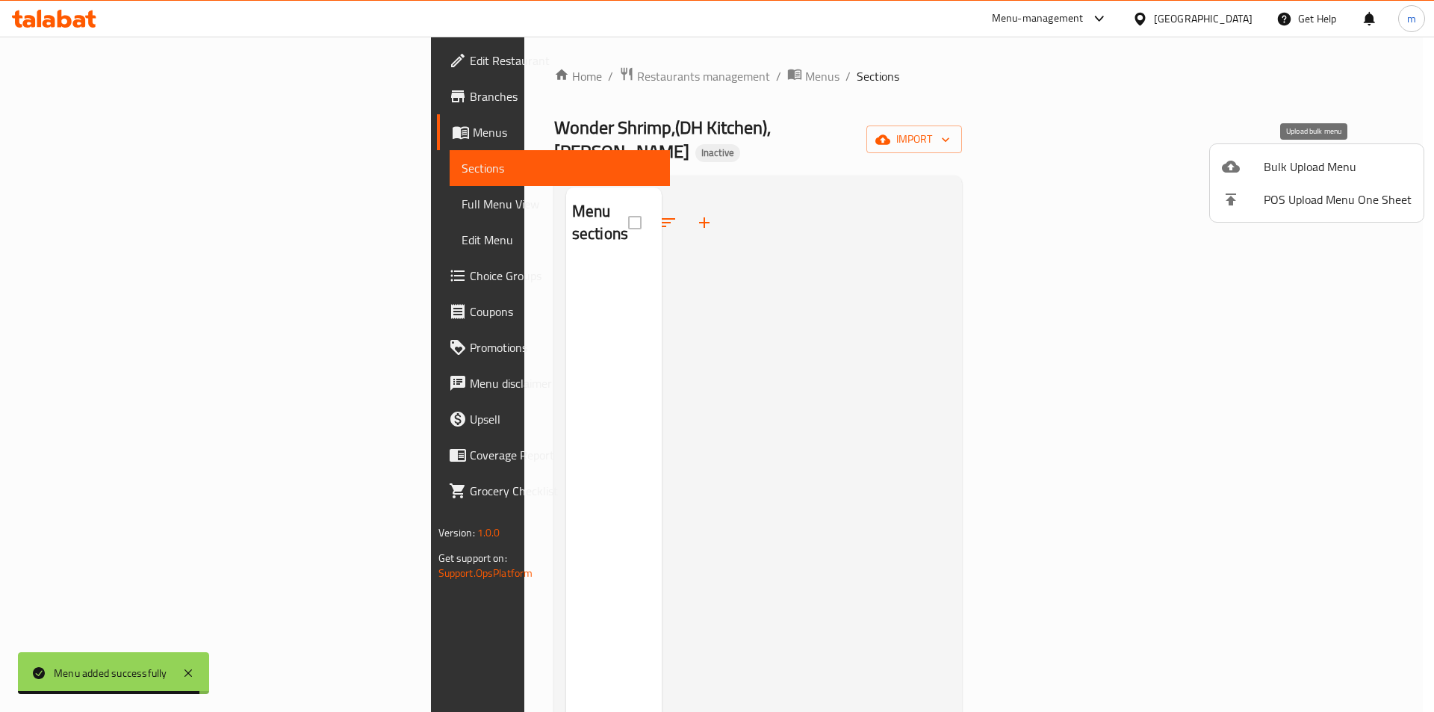
click at [1283, 173] on span "Bulk Upload Menu" at bounding box center [1338, 167] width 148 height 18
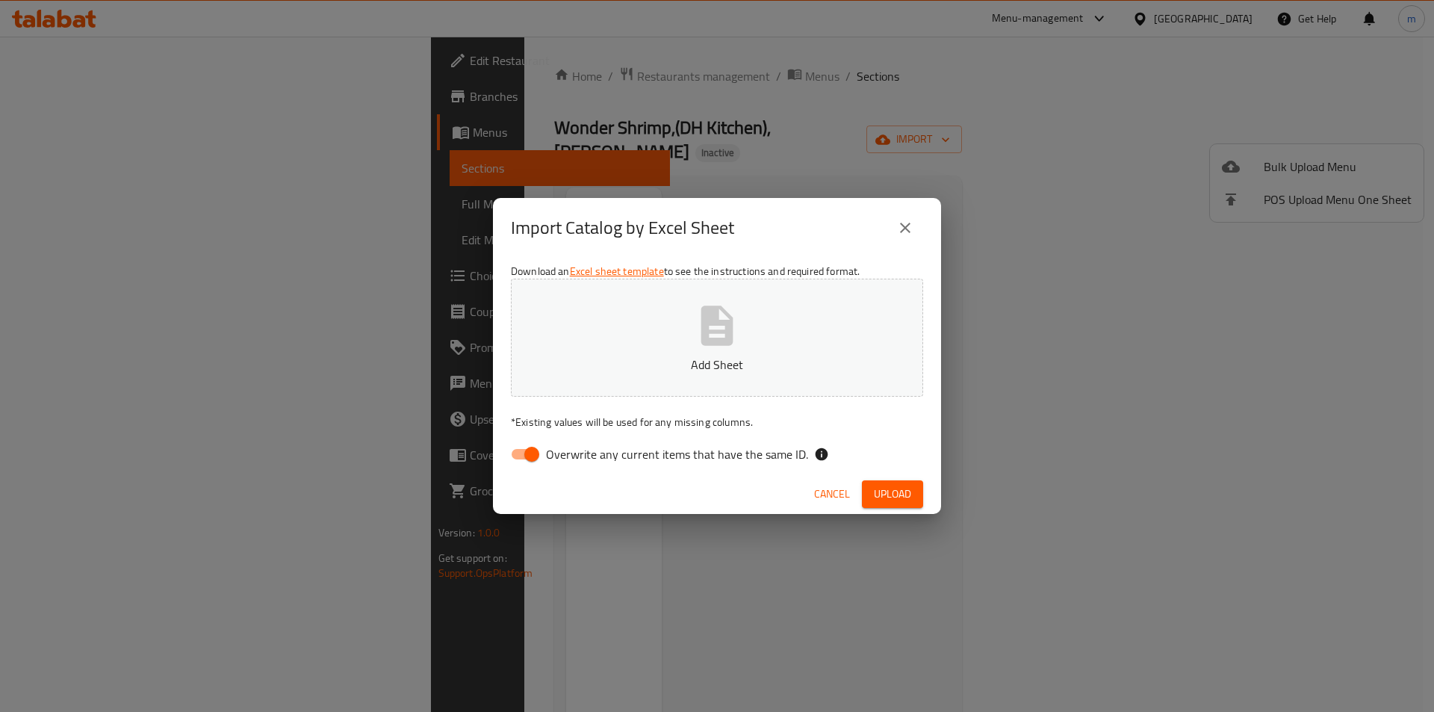
click at [521, 451] on input "Overwrite any current items that have the same ID." at bounding box center [531, 454] width 85 height 28
checkbox input "false"
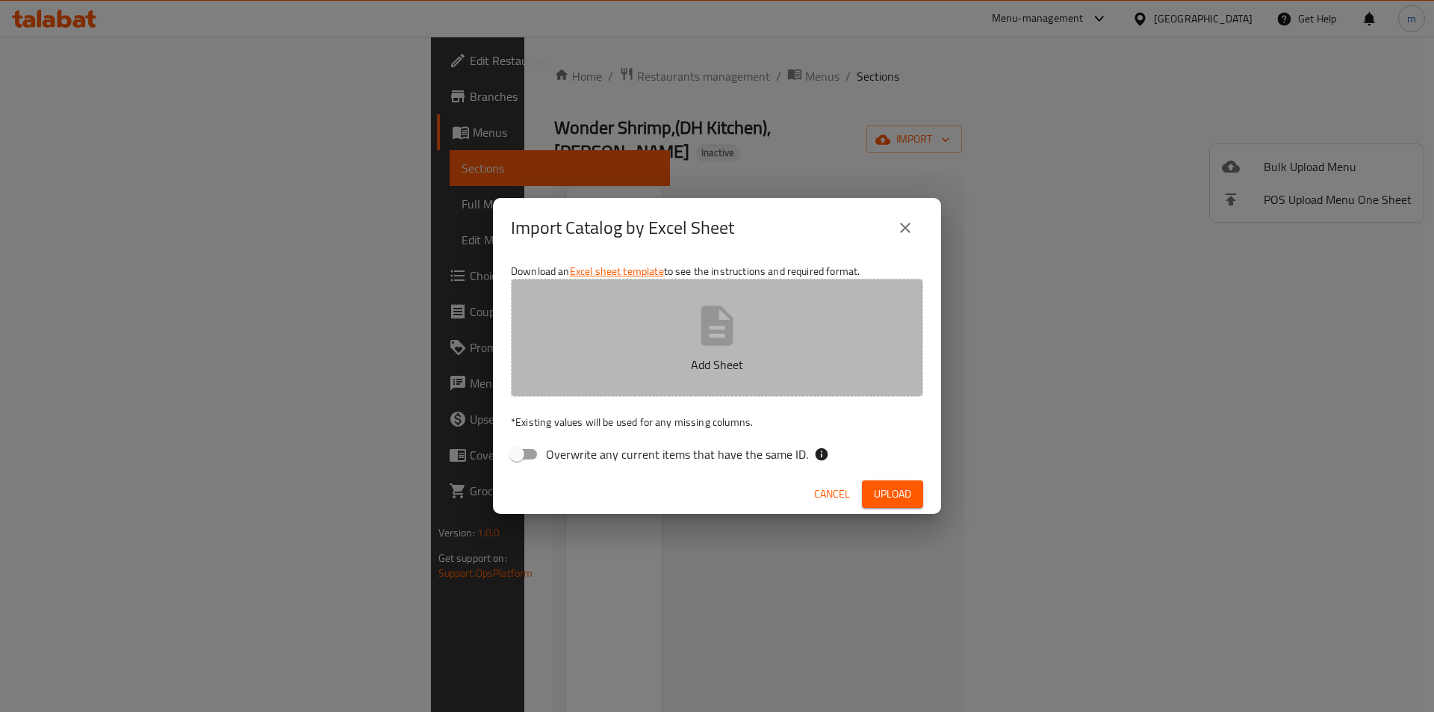
click at [656, 362] on p "Add Sheet" at bounding box center [717, 365] width 366 height 18
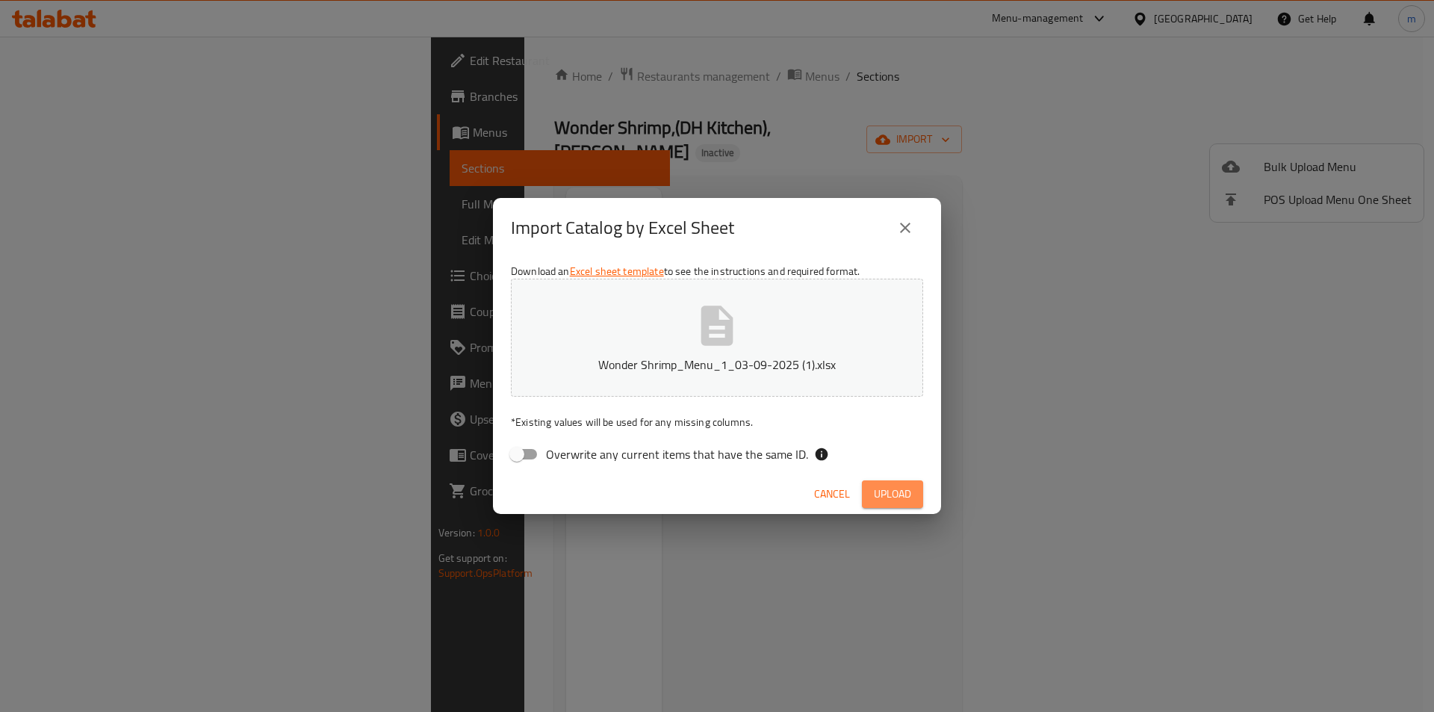
click at [914, 495] on button "Upload" at bounding box center [892, 494] width 61 height 28
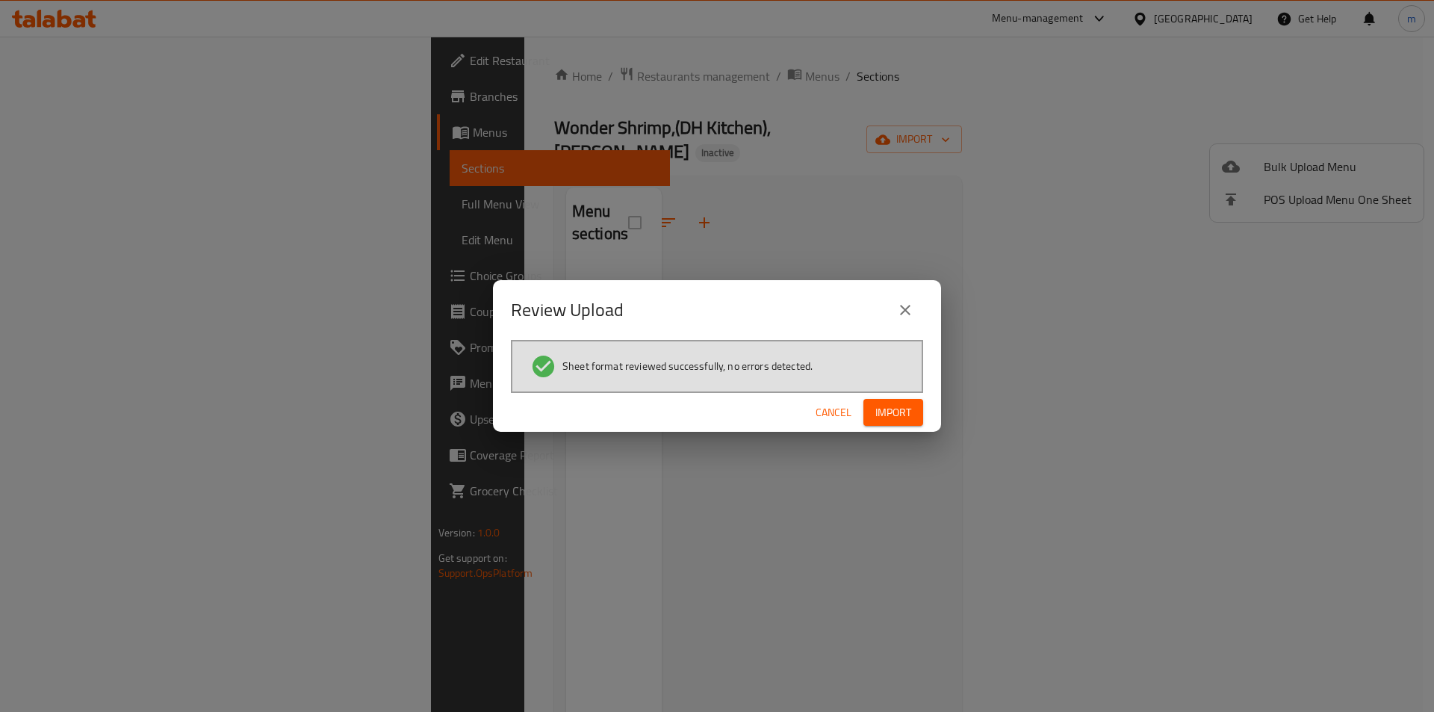
click at [884, 411] on span "Import" at bounding box center [893, 412] width 36 height 19
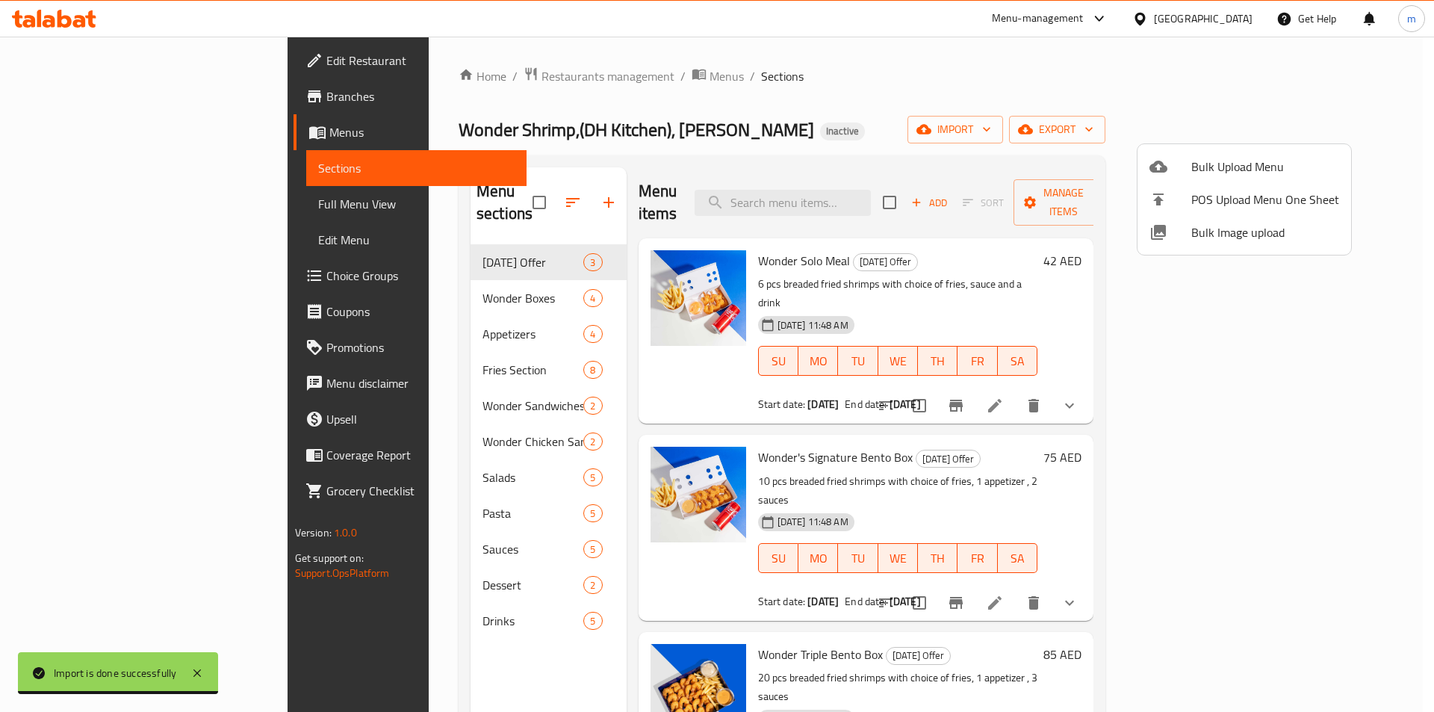
click at [89, 62] on div at bounding box center [717, 356] width 1434 height 712
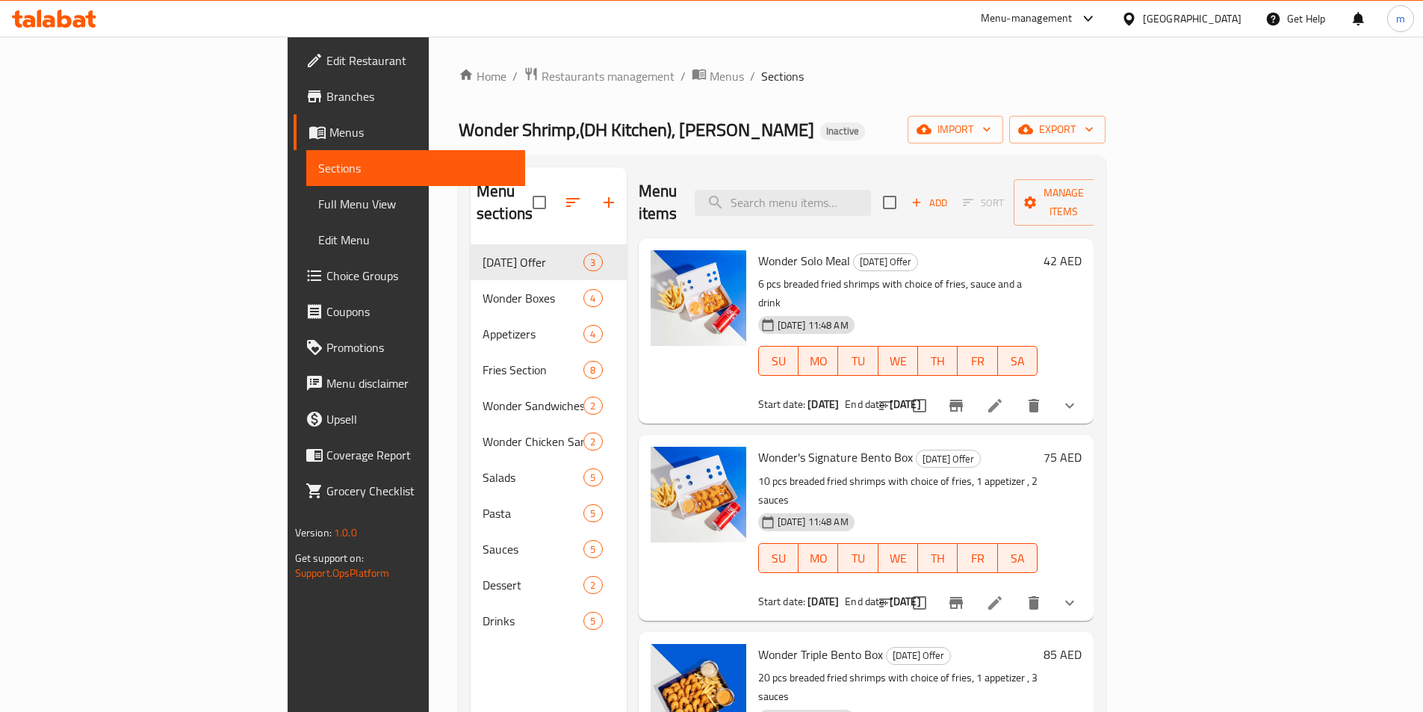
click at [326, 63] on span "Edit Restaurant" at bounding box center [419, 61] width 187 height 18
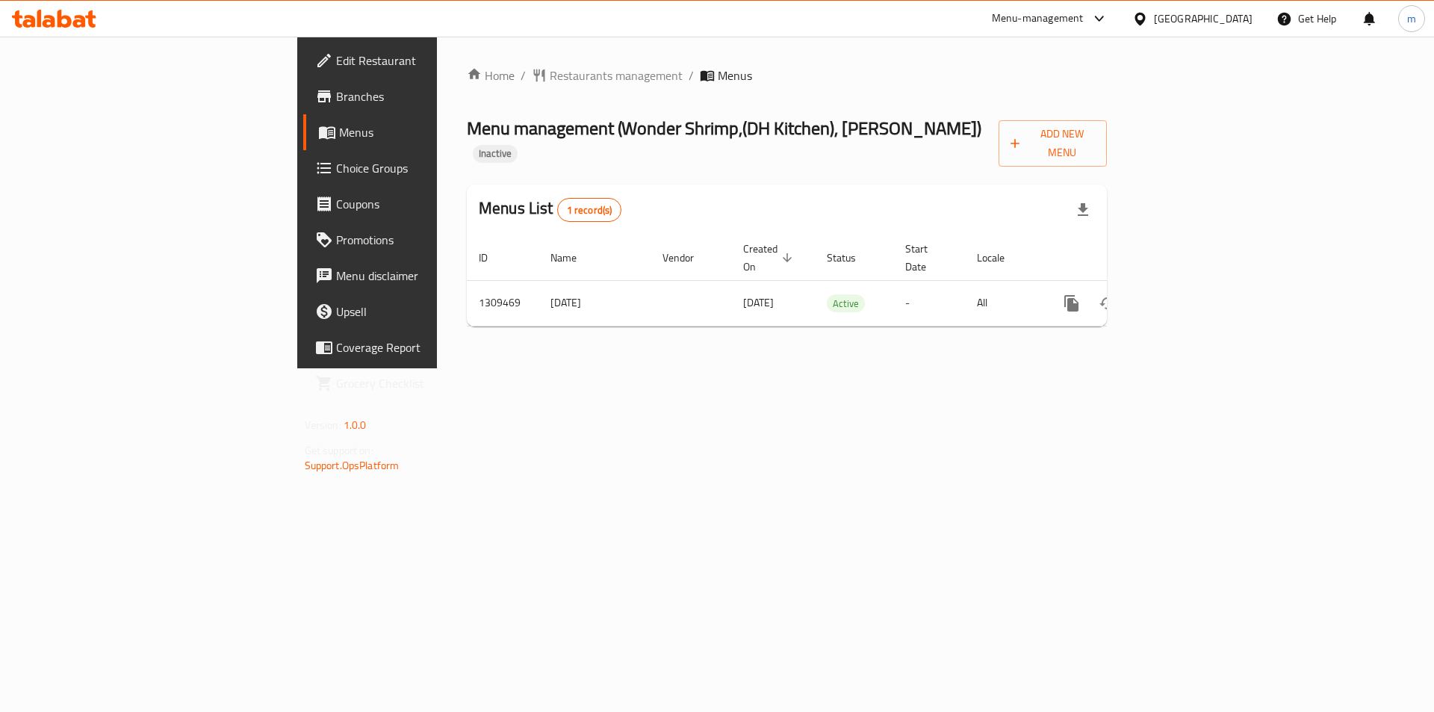
click at [336, 59] on span "Edit Restaurant" at bounding box center [430, 61] width 189 height 18
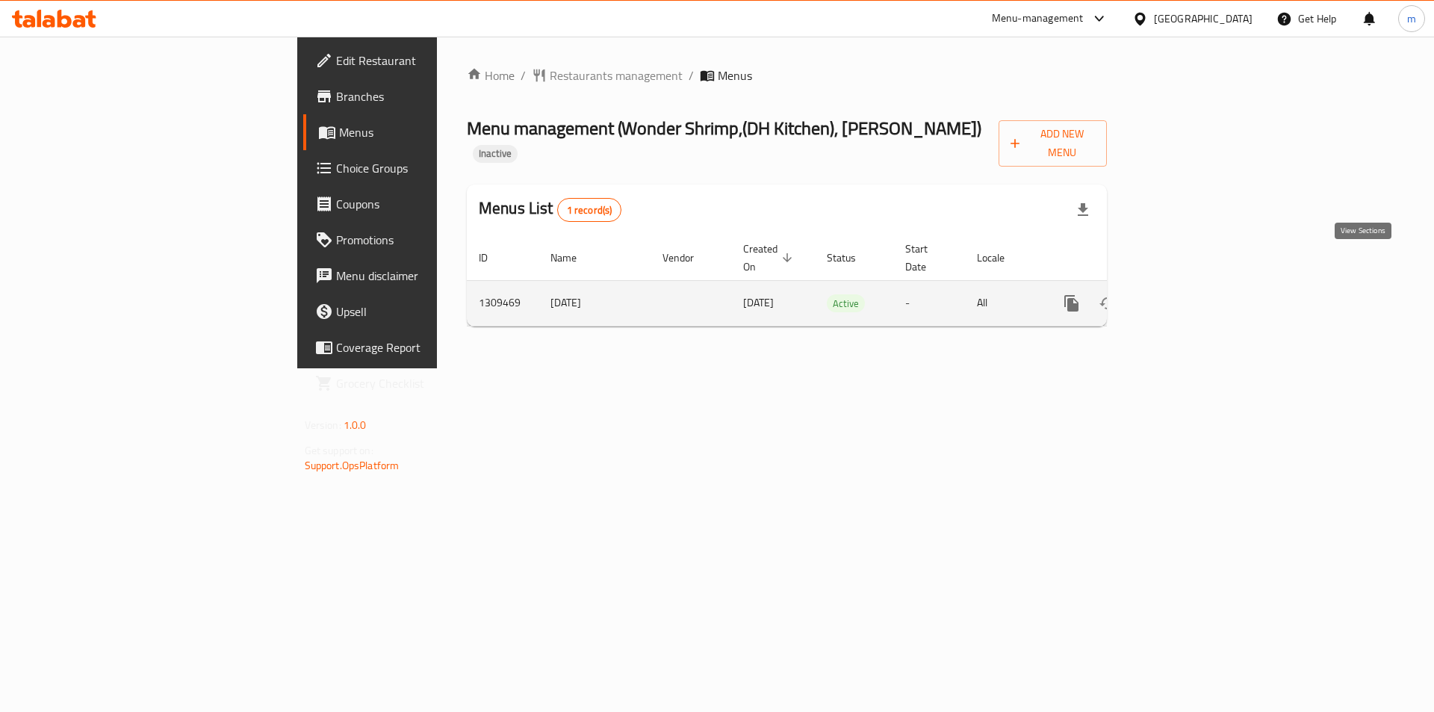
click at [1186, 297] on icon "enhanced table" at bounding box center [1179, 303] width 13 height 13
click at [1188, 294] on icon "enhanced table" at bounding box center [1180, 303] width 18 height 18
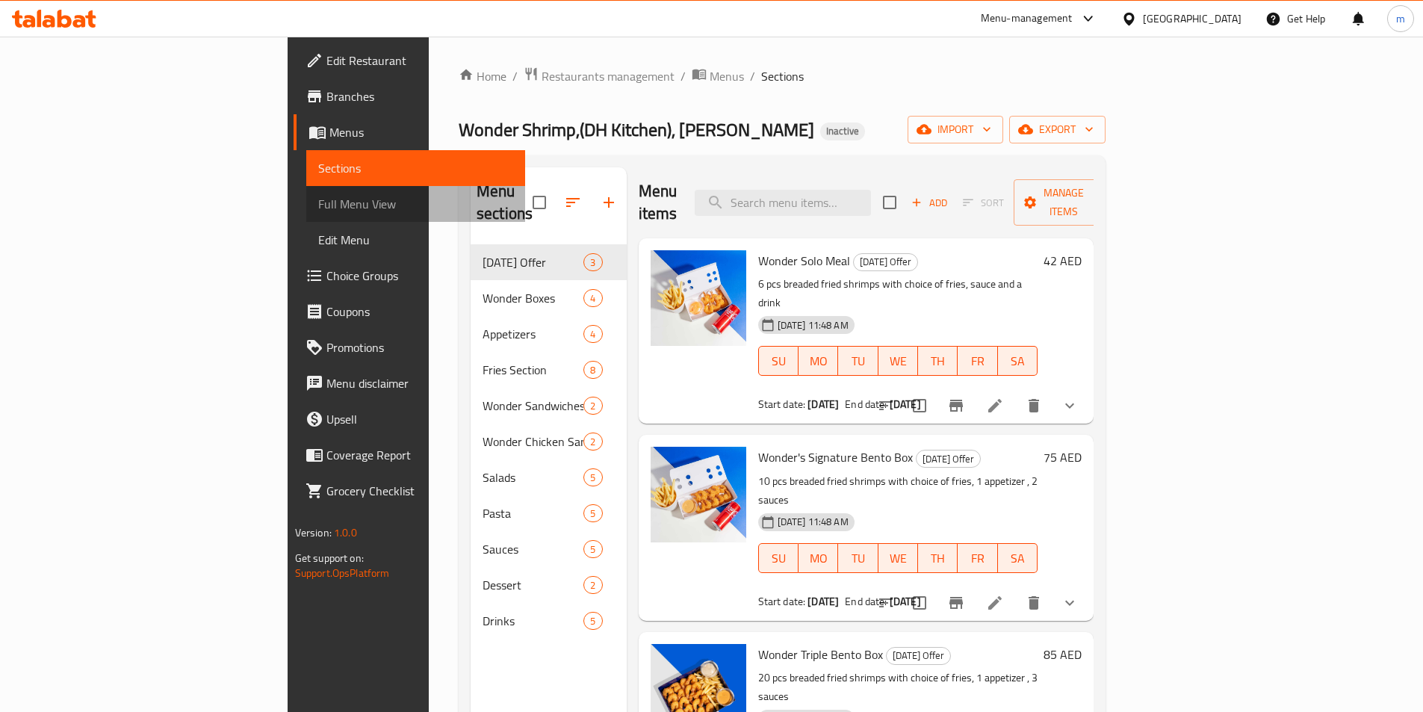
click at [318, 208] on span "Full Menu View" at bounding box center [415, 204] width 195 height 18
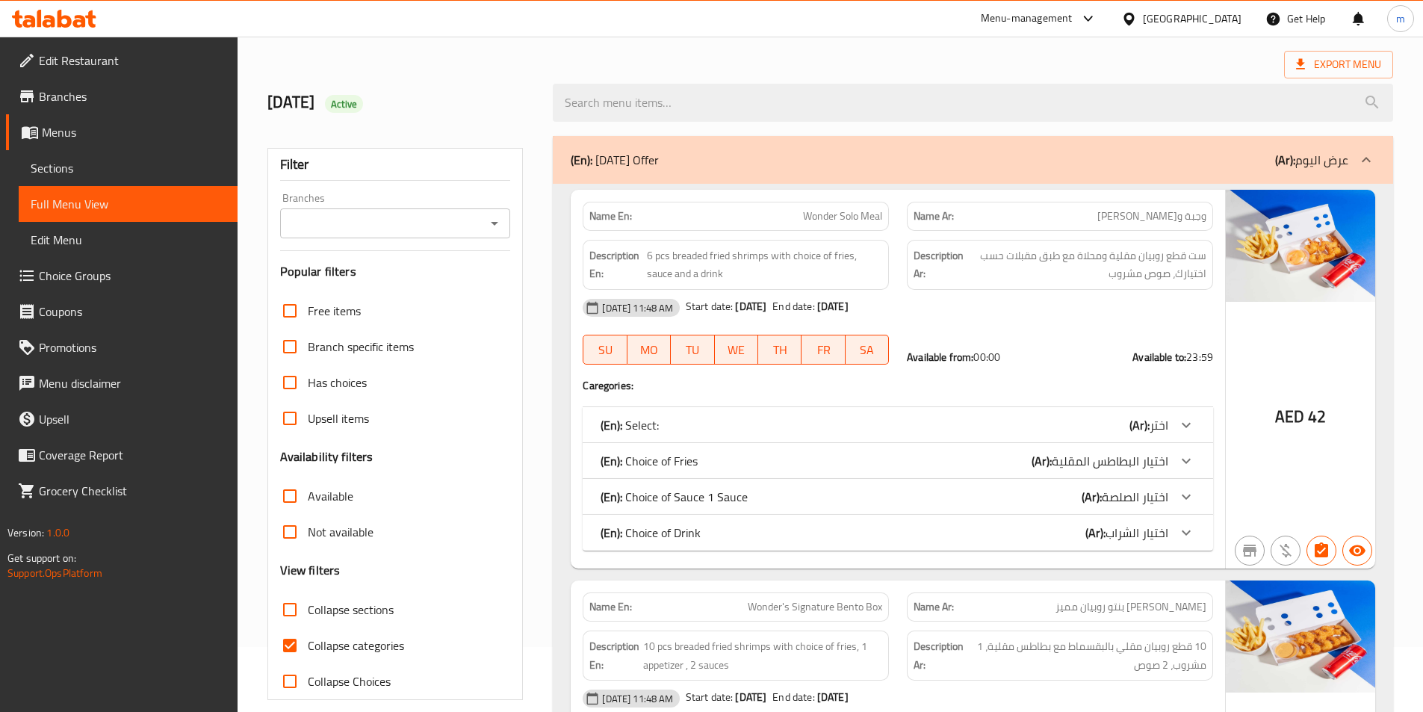
scroll to position [149, 0]
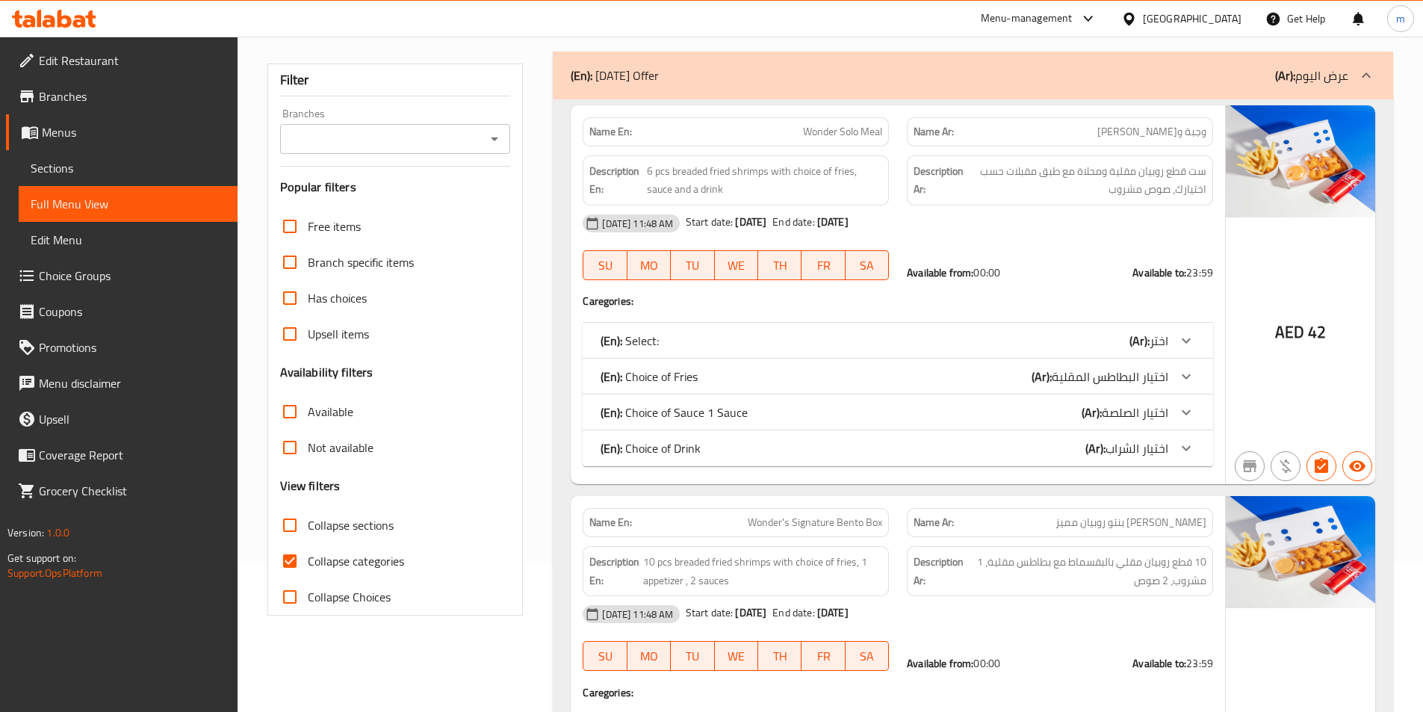
click at [336, 557] on span "Collapse categories" at bounding box center [356, 561] width 96 height 18
click at [308, 557] on input "Collapse categories" at bounding box center [290, 561] width 36 height 36
checkbox input "false"
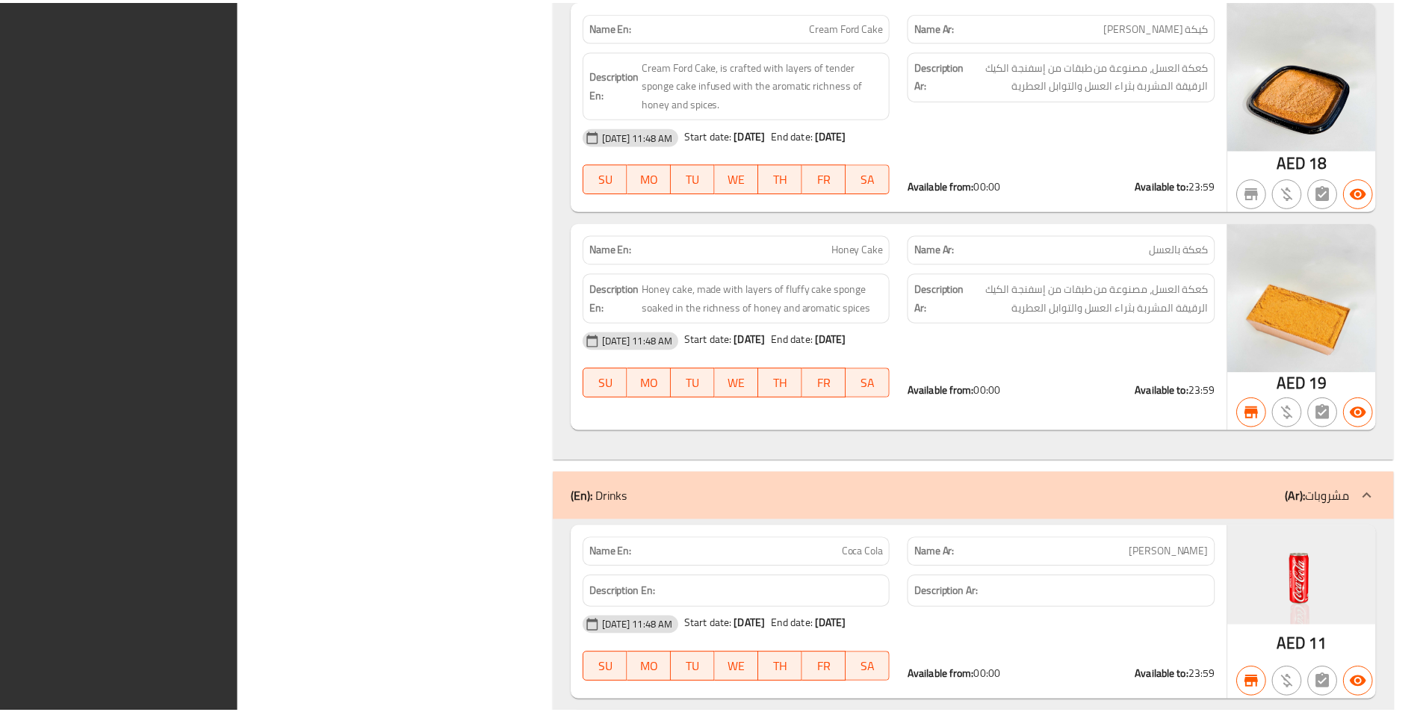
scroll to position [14044, 0]
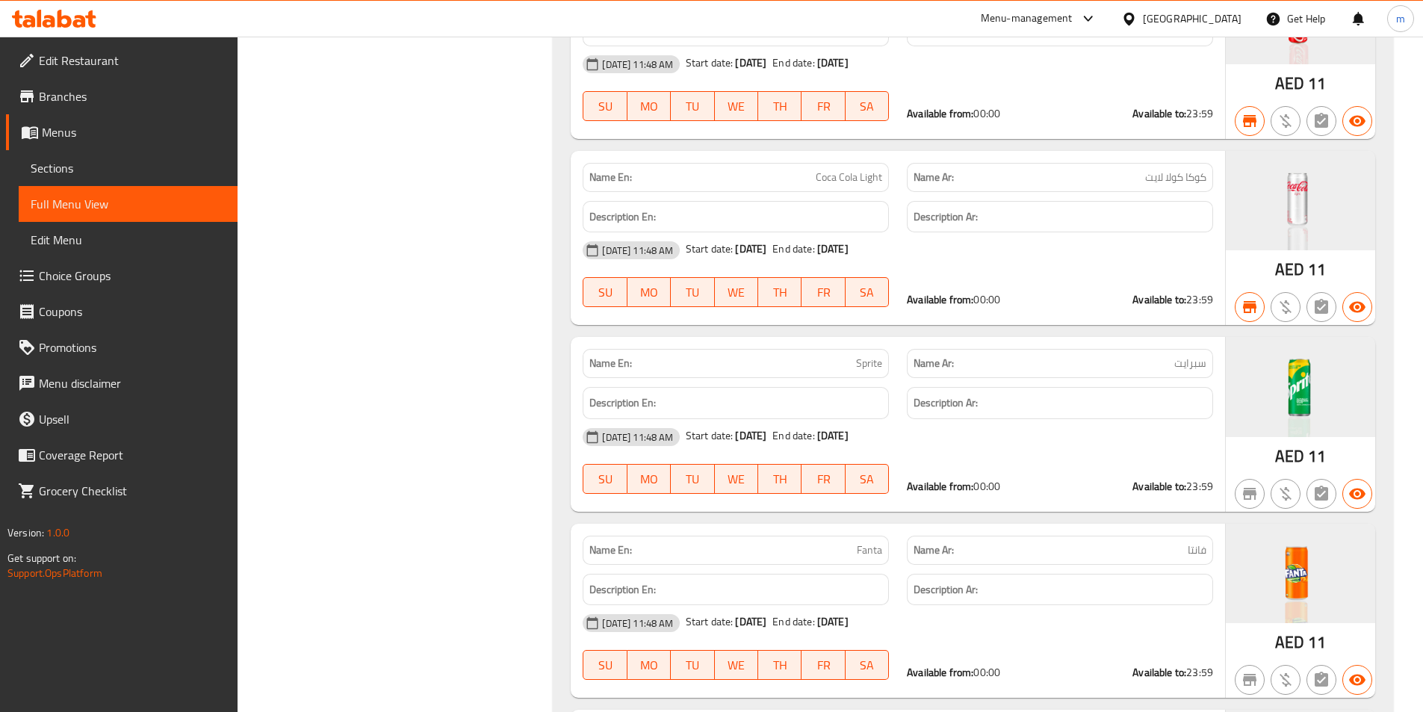
click at [72, 94] on span "Branches" at bounding box center [132, 96] width 187 height 18
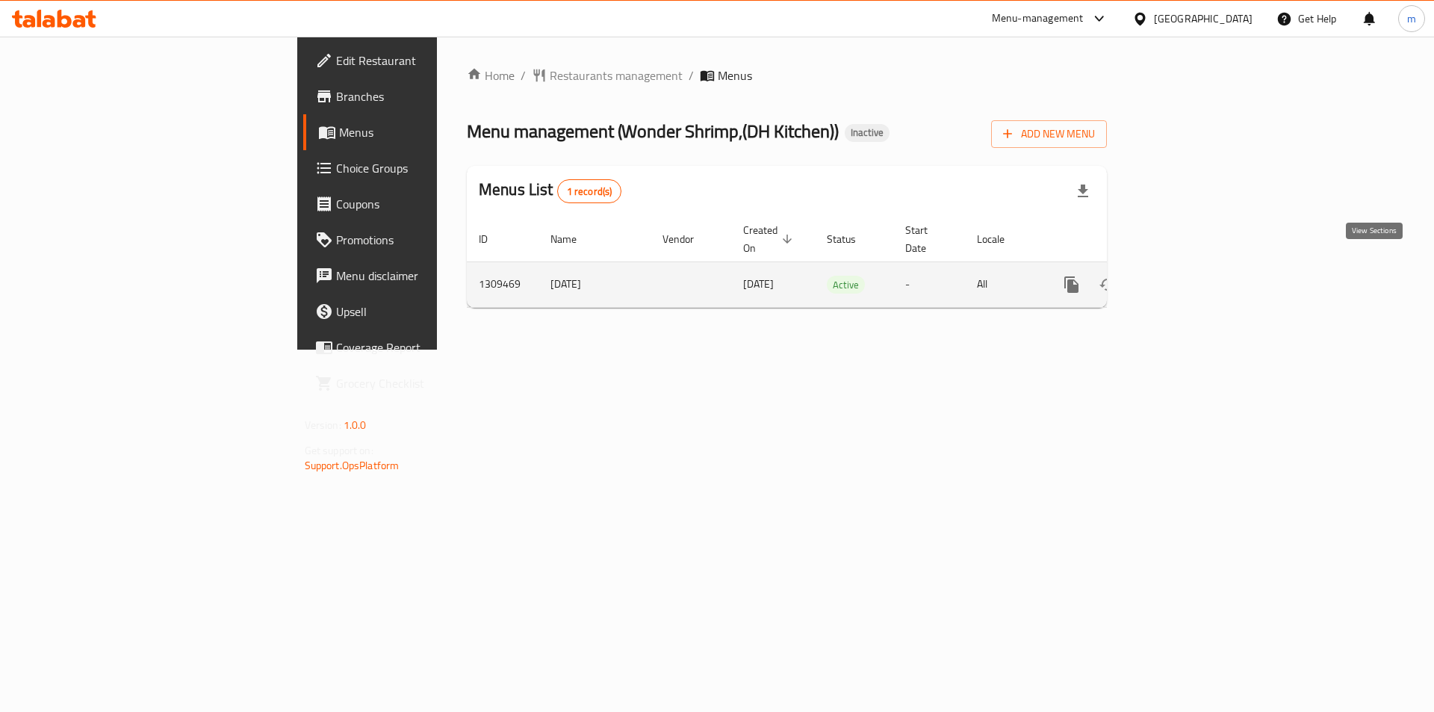
click at [1186, 278] on icon "enhanced table" at bounding box center [1179, 284] width 13 height 13
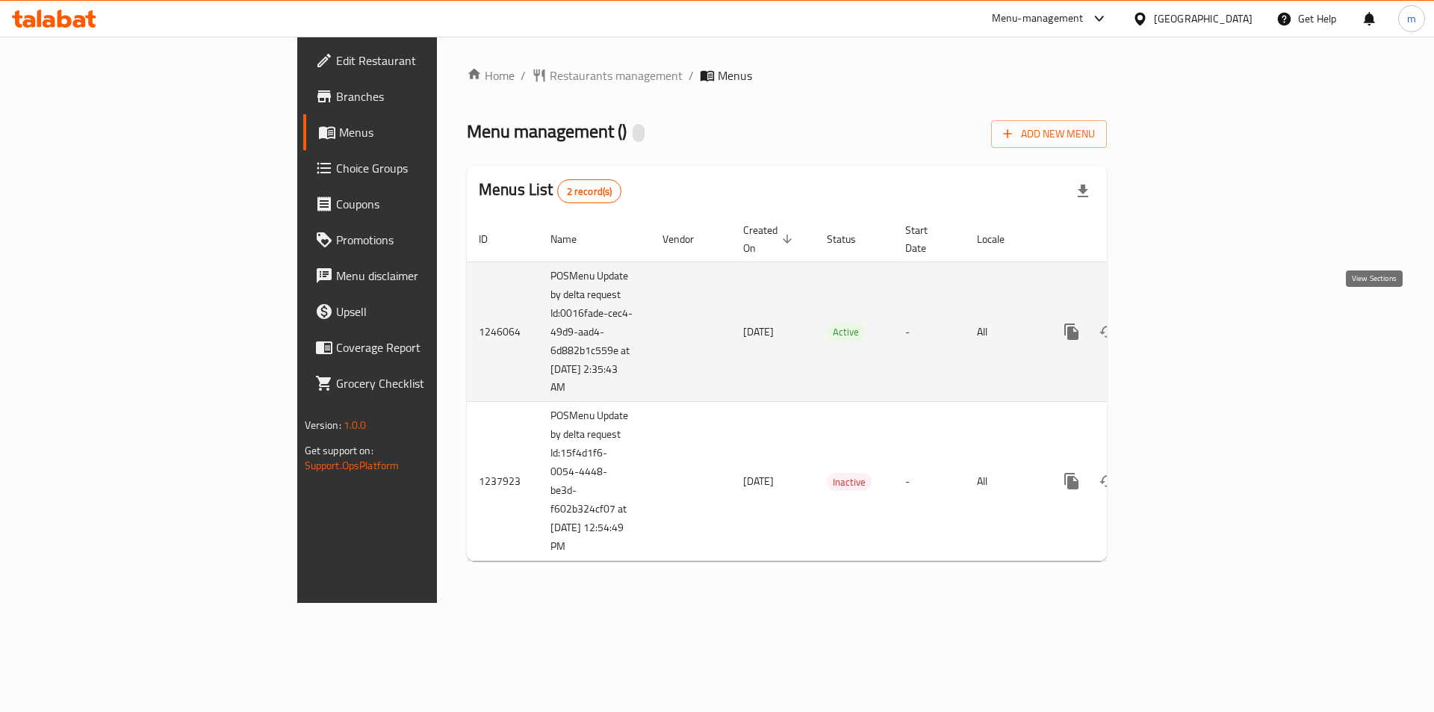
click at [1186, 325] on icon "enhanced table" at bounding box center [1179, 331] width 13 height 13
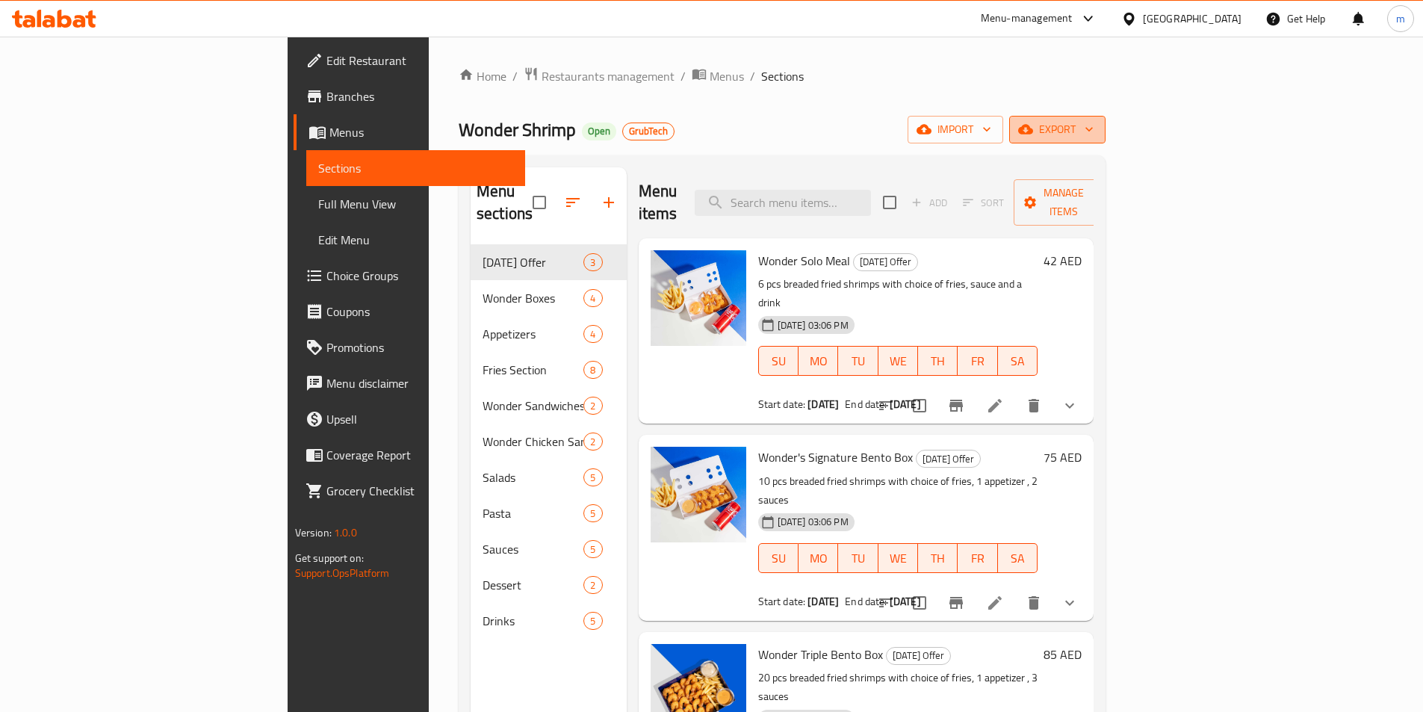
click at [1094, 127] on span "export" at bounding box center [1057, 129] width 72 height 19
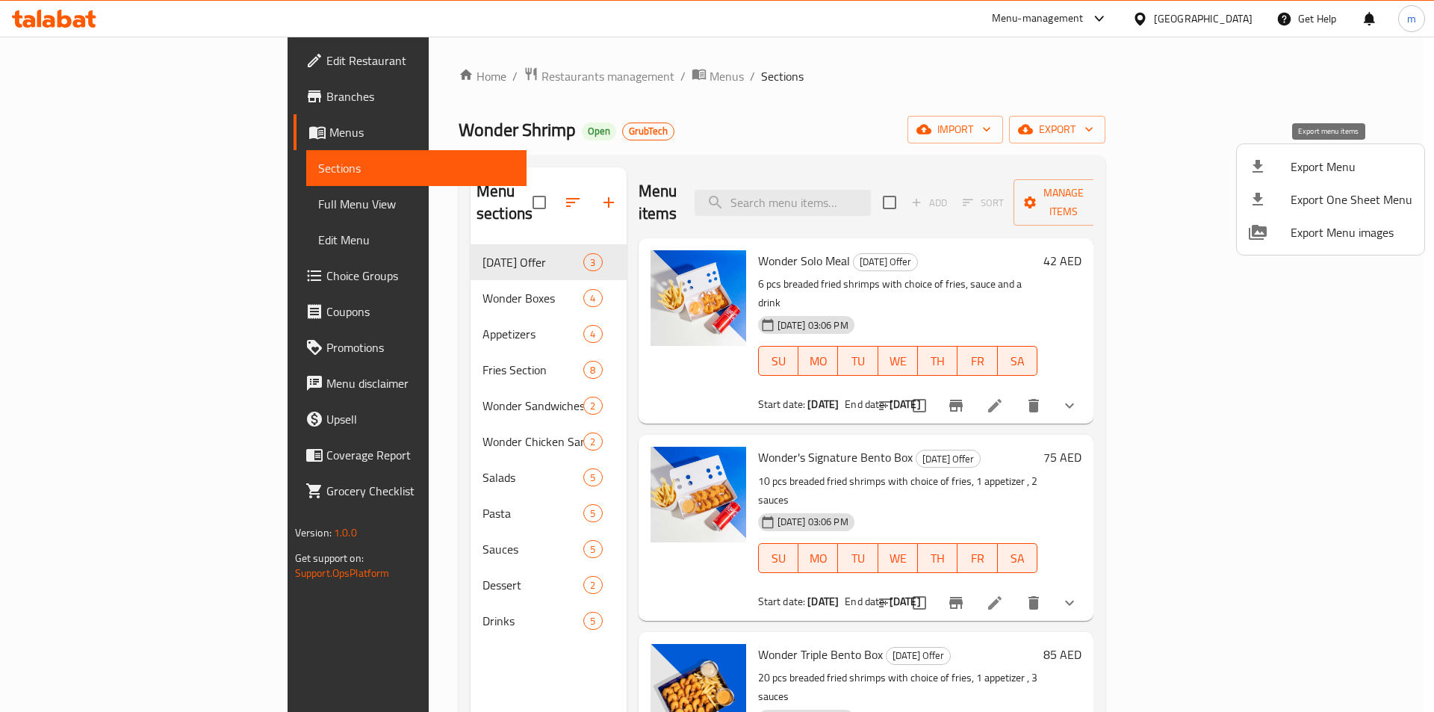
click at [1322, 176] on span "Export Menu" at bounding box center [1352, 167] width 122 height 18
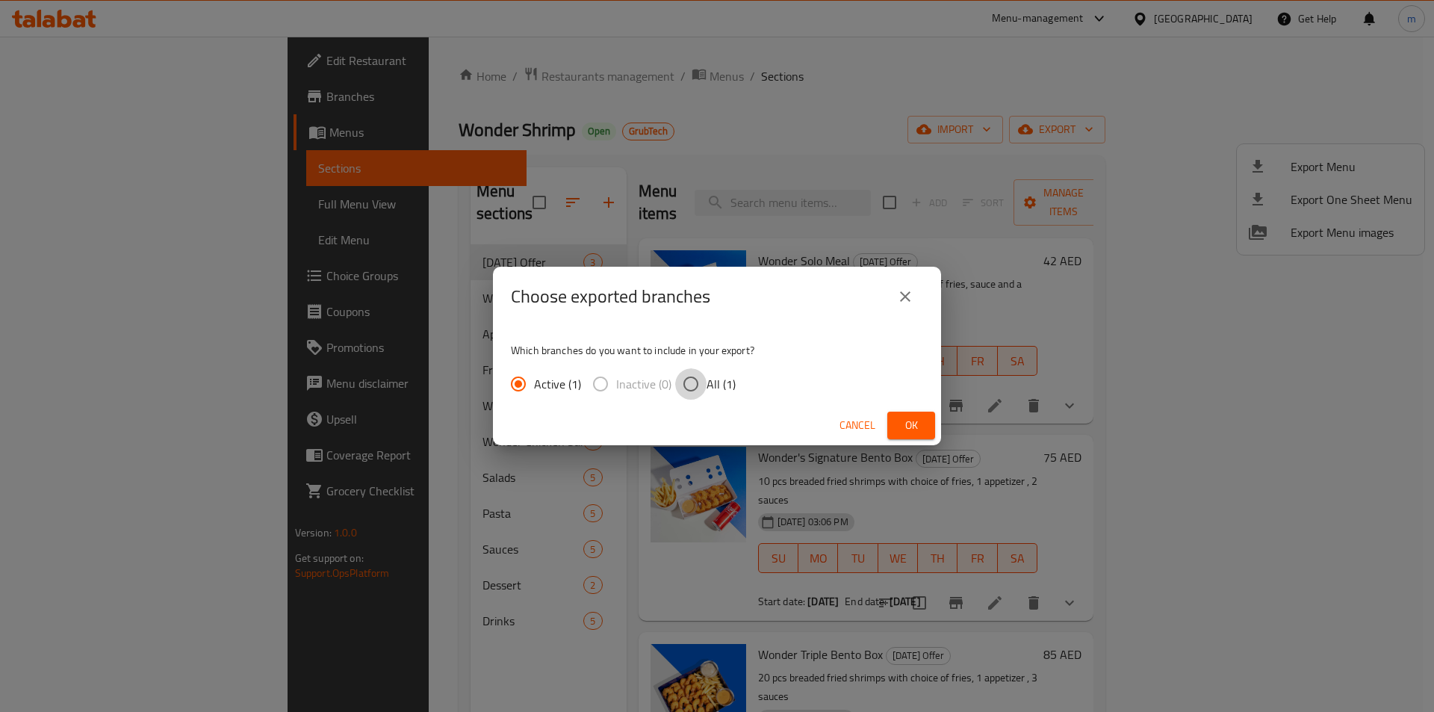
click at [678, 384] on input "All (1)" at bounding box center [690, 383] width 31 height 31
radio input "true"
click at [911, 427] on span "Ok" at bounding box center [911, 425] width 24 height 19
